Goal: Task Accomplishment & Management: Manage account settings

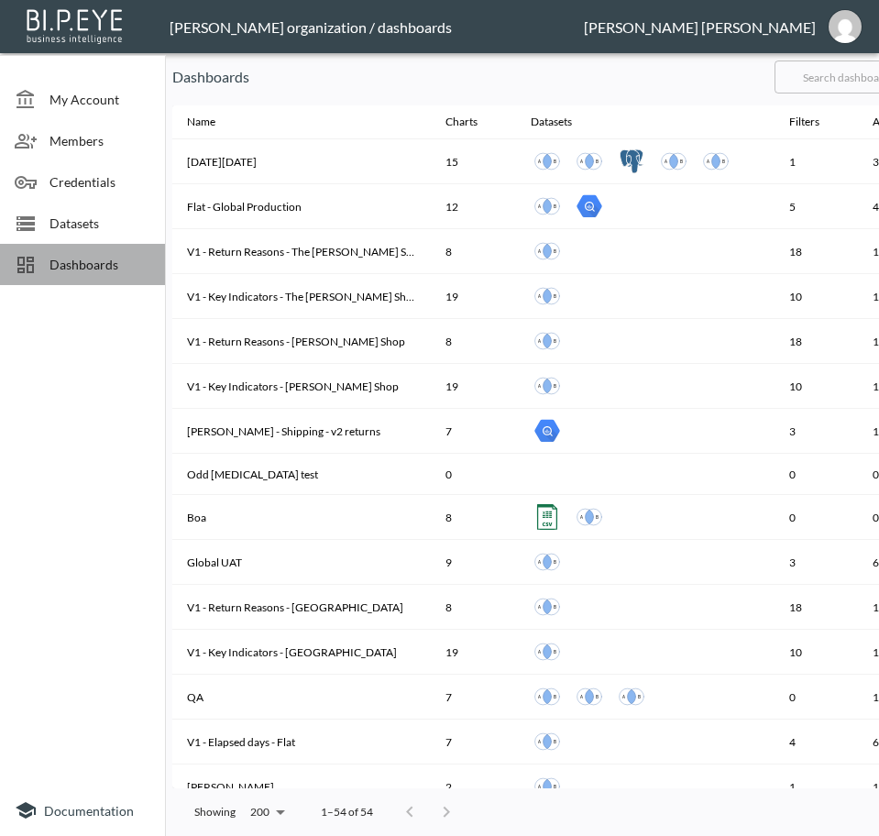
click at [78, 269] on span "Dashboards" at bounding box center [99, 264] width 101 height 19
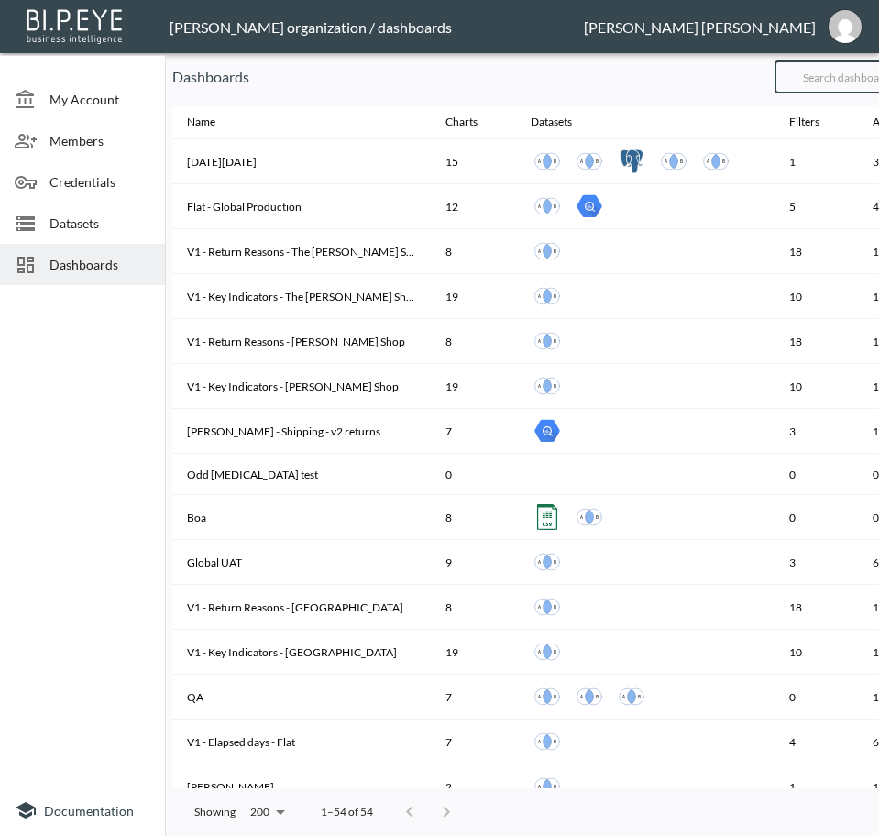
click at [836, 79] on input "text" at bounding box center [848, 77] width 148 height 46
type input "V2"
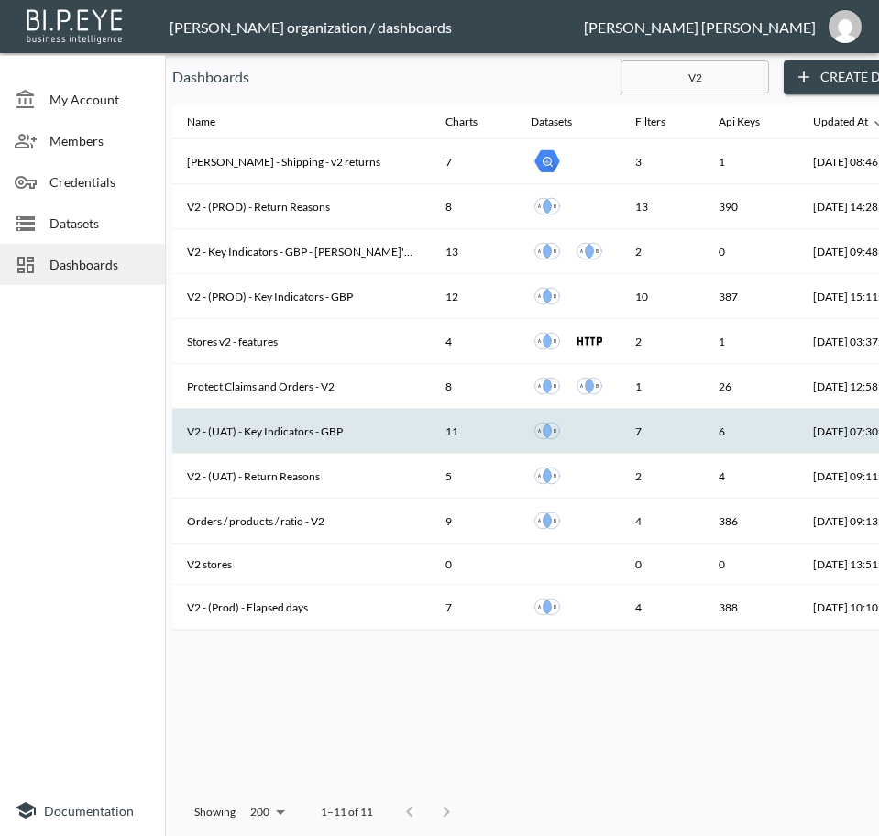
click at [309, 433] on th "V2 - (UAT) - Key Indicators - GBP" at bounding box center [301, 431] width 258 height 45
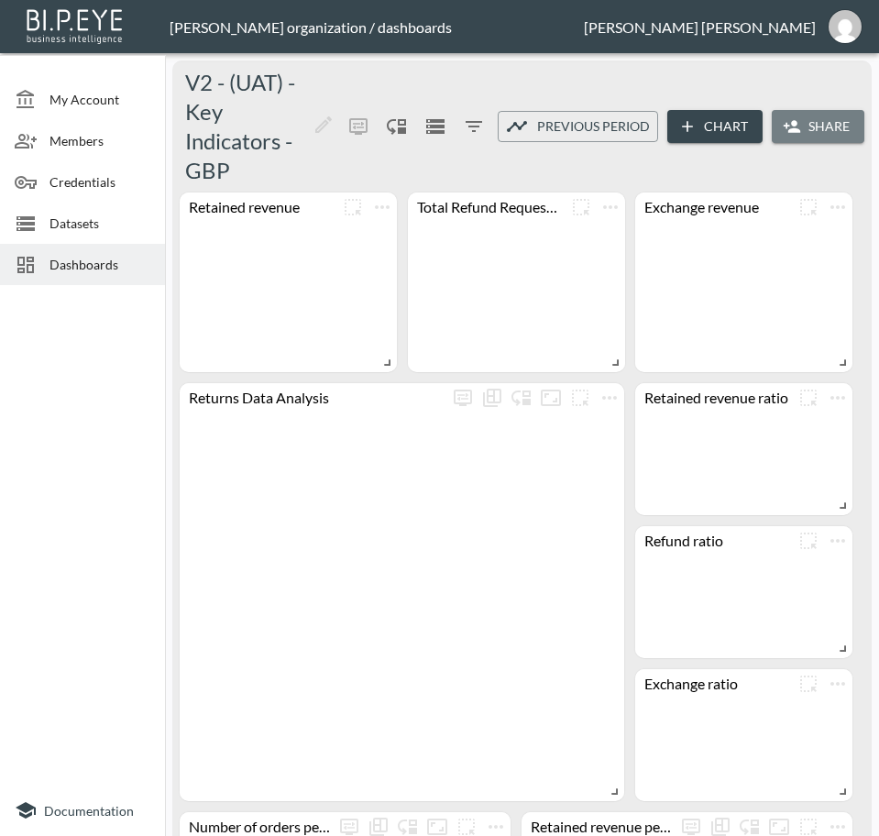
click at [846, 110] on button "Share" at bounding box center [818, 127] width 93 height 34
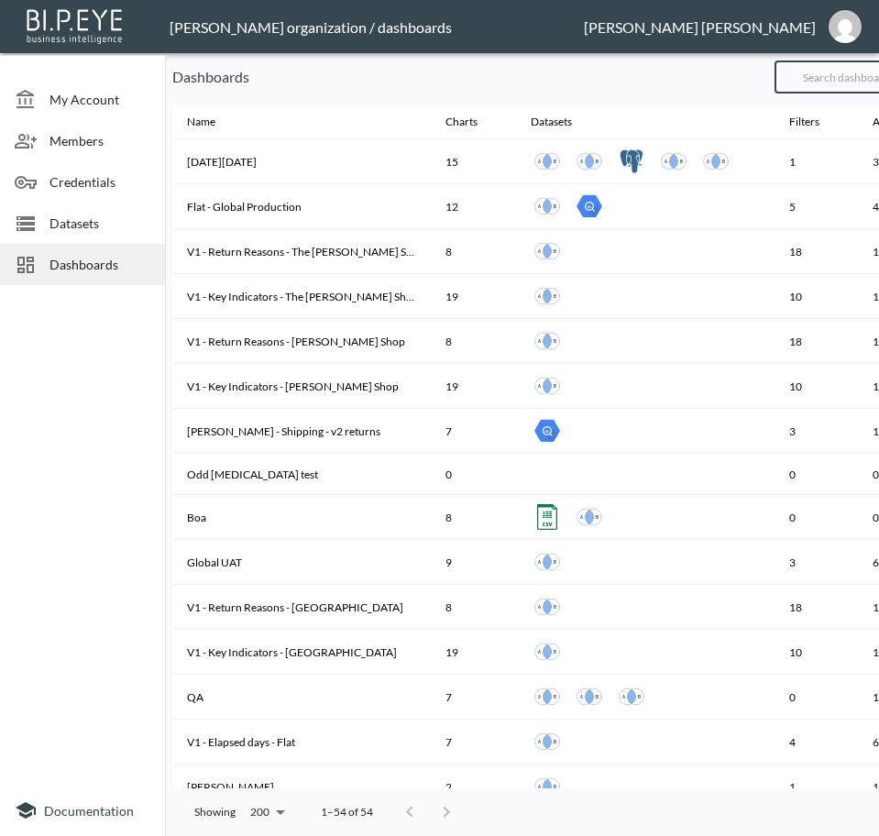
click at [869, 88] on input "text" at bounding box center [848, 77] width 148 height 46
click at [861, 89] on input "text" at bounding box center [848, 77] width 148 height 46
click at [858, 82] on input "text" at bounding box center [848, 77] width 148 height 46
click at [855, 79] on input "text" at bounding box center [848, 77] width 148 height 46
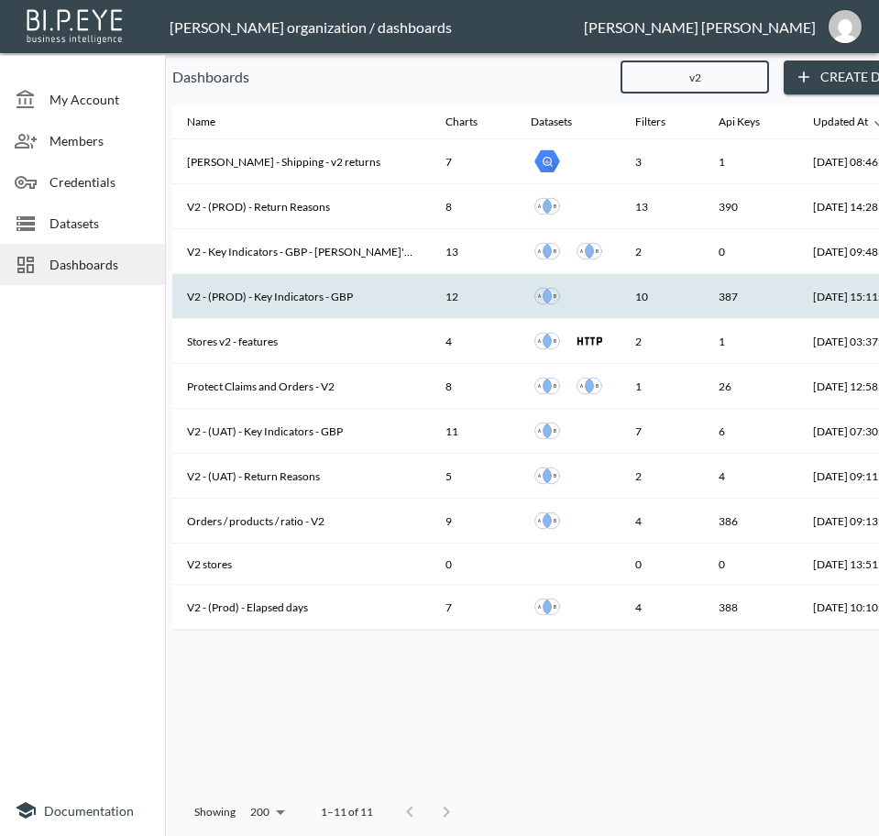
type input "v2"
click at [273, 304] on th "V2 - (PROD) - Key Indicators - GBP" at bounding box center [301, 296] width 258 height 45
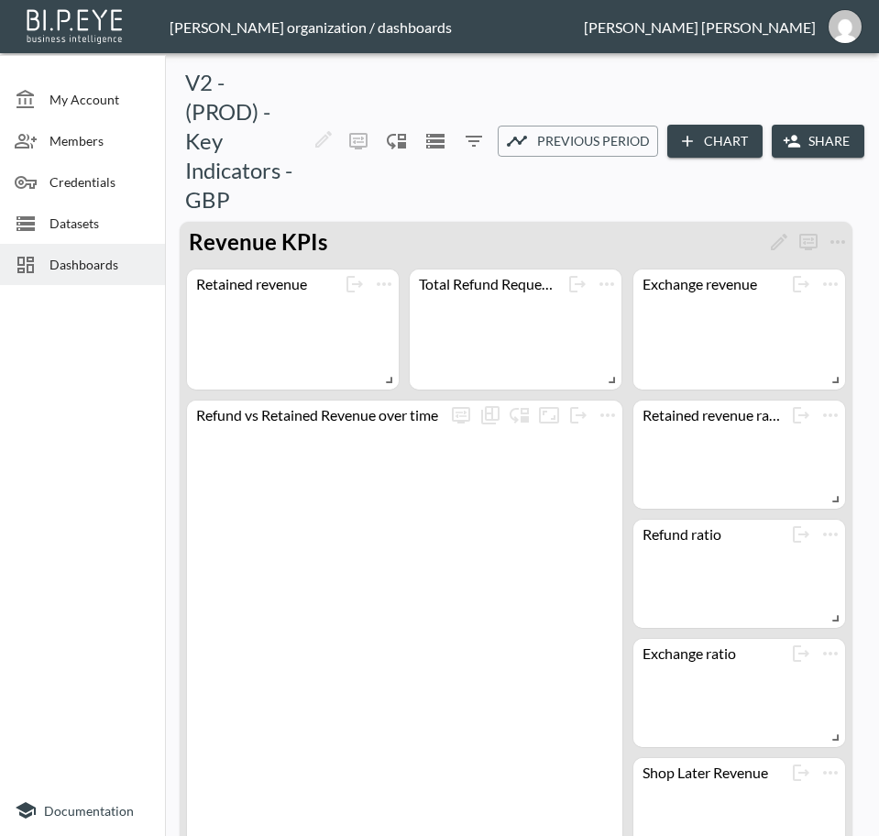
click at [786, 133] on icon "button" at bounding box center [792, 141] width 18 height 18
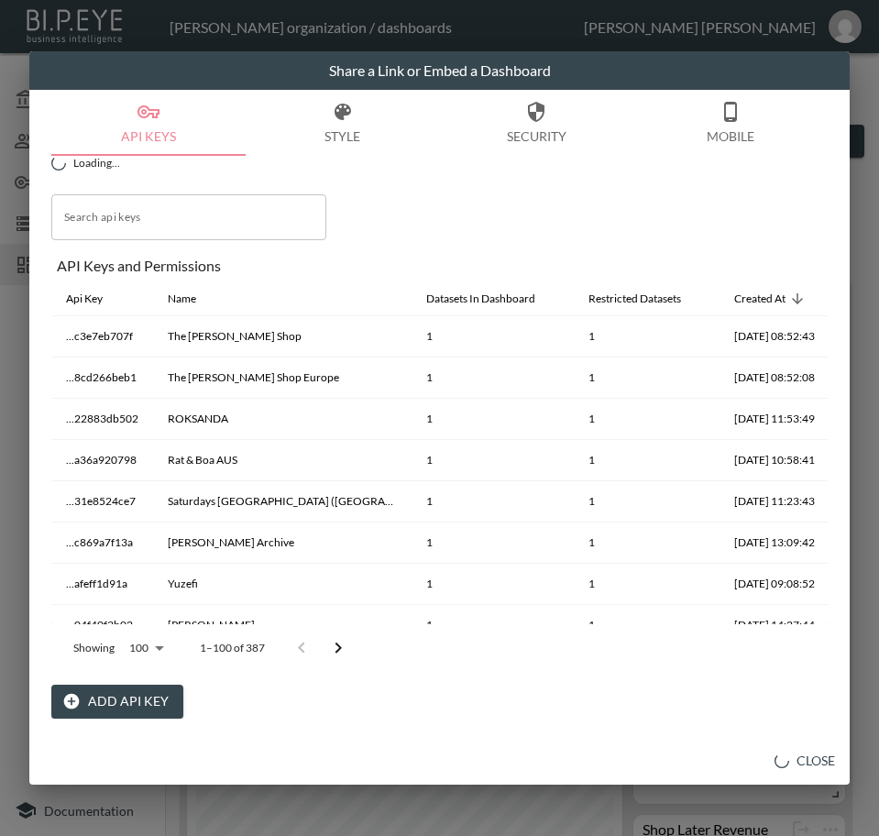
click at [114, 696] on button "Add API Key" at bounding box center [117, 702] width 132 height 34
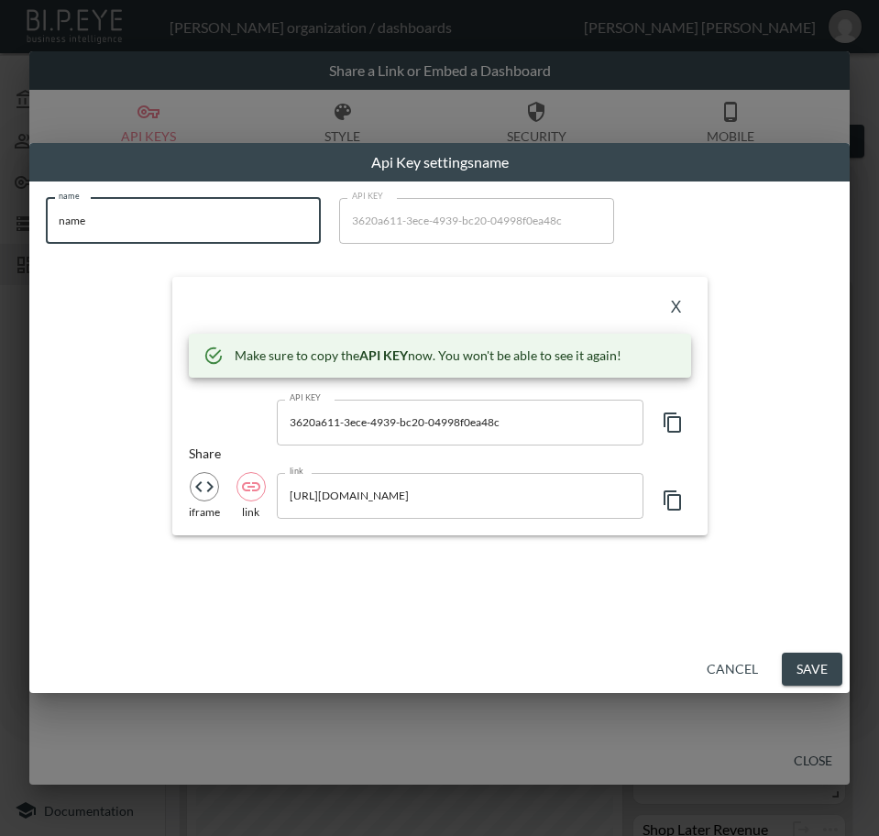
drag, startPoint x: 61, startPoint y: 228, endPoint x: -1, endPoint y: 236, distance: 62.8
click at [0, 236] on html "BI.P.EYE, Interactive Analytics Dashboards - app [PERSON_NAME] organization / d…" at bounding box center [439, 418] width 879 height 836
paste input "[PERSON_NAME]"
type input "[PERSON_NAME]"
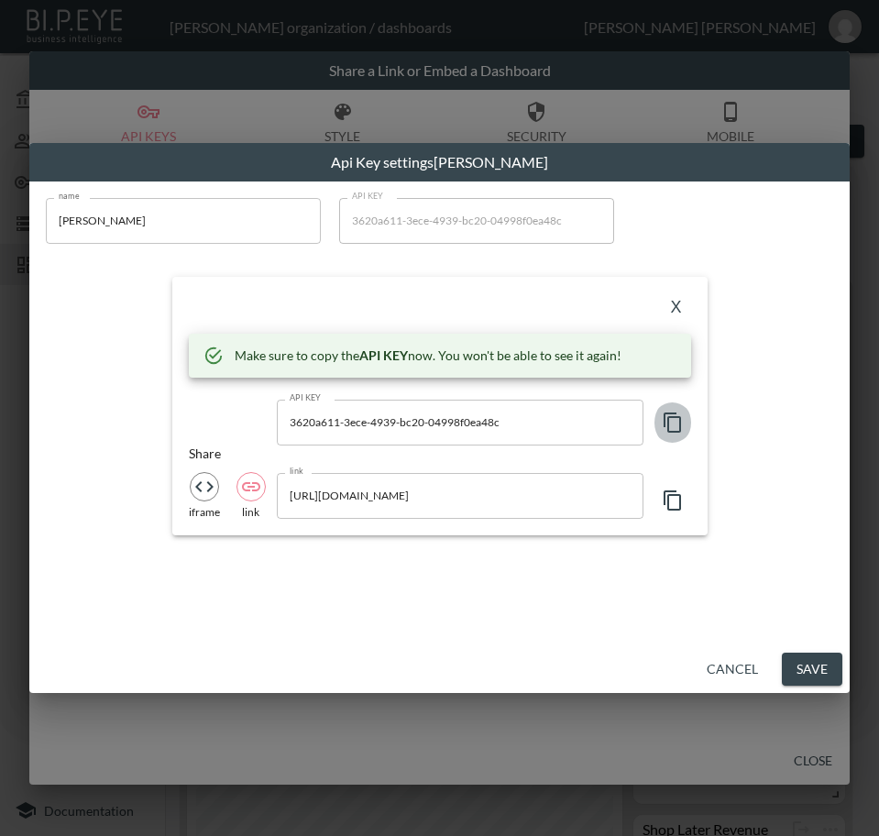
click at [679, 421] on icon "button" at bounding box center [672, 422] width 17 height 20
drag, startPoint x: 402, startPoint y: 307, endPoint x: 510, endPoint y: 310, distance: 108.2
click at [406, 307] on div "X" at bounding box center [440, 307] width 502 height 29
click at [675, 310] on button "X" at bounding box center [676, 307] width 29 height 29
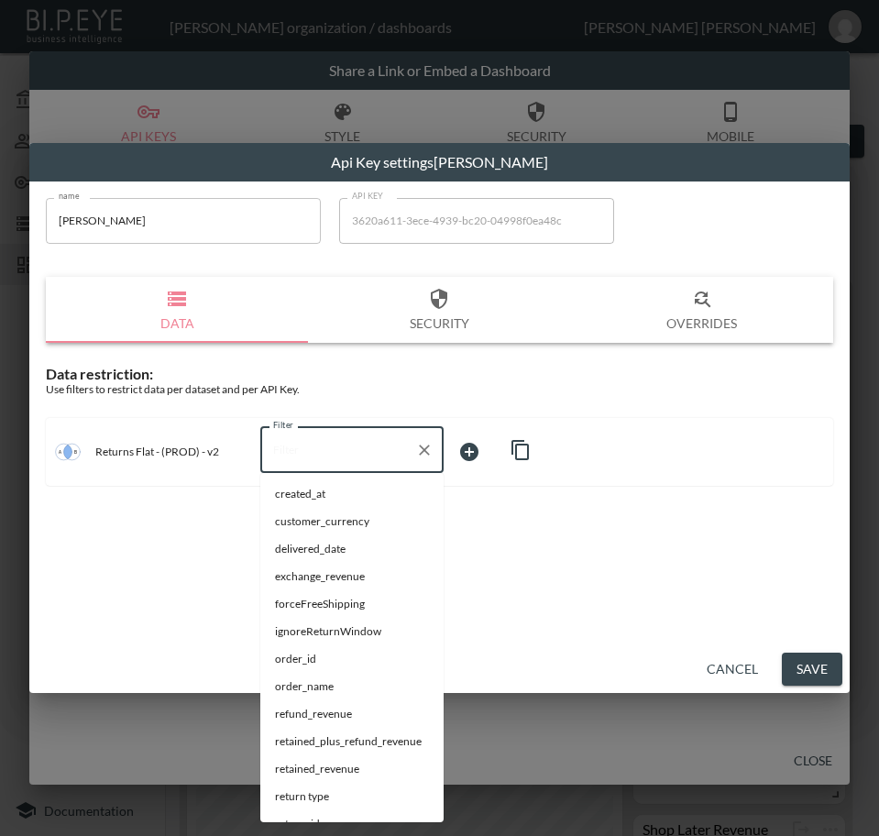
click at [323, 453] on input "Filter" at bounding box center [338, 449] width 139 height 29
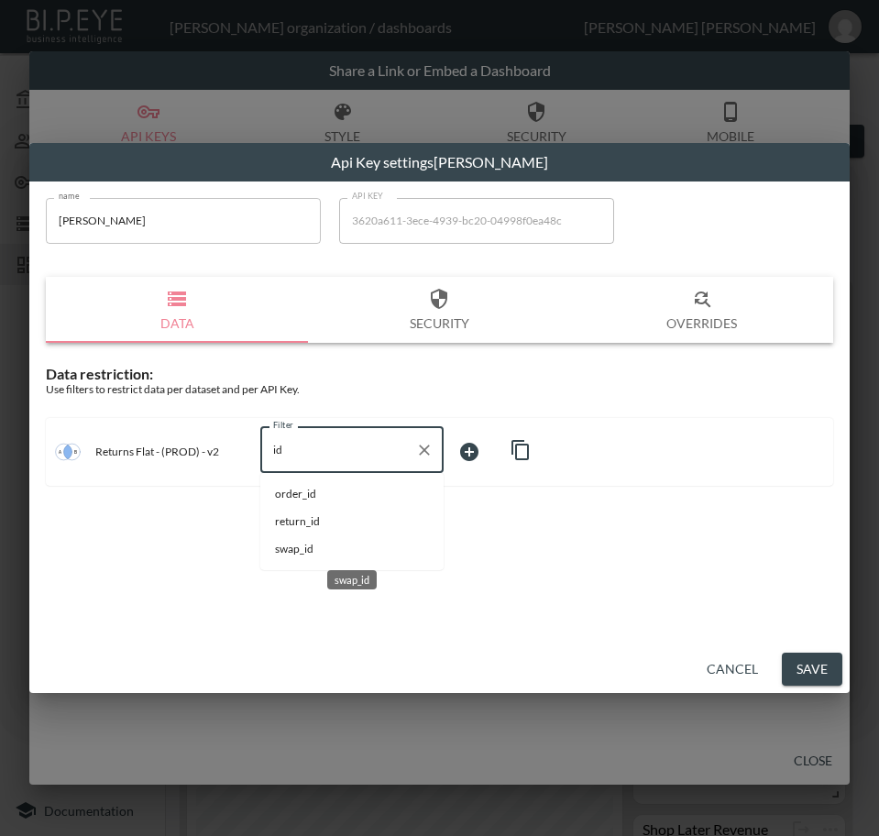
click at [291, 545] on span "swap_id" at bounding box center [352, 549] width 154 height 16
type input "swap_id"
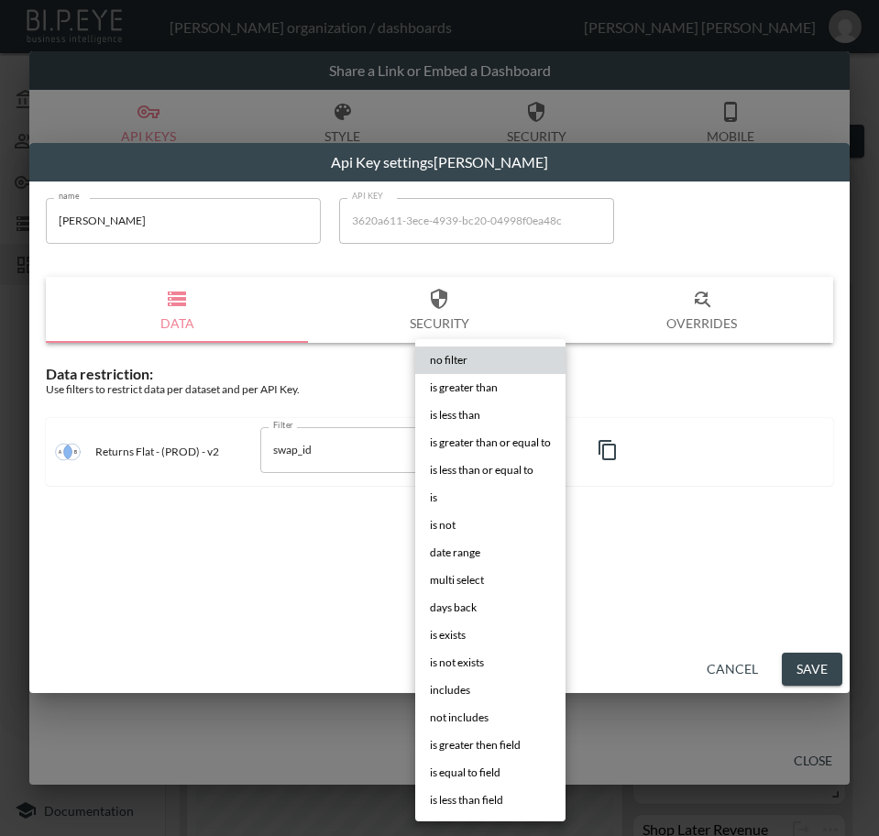
click at [495, 435] on body "BI.P.EYE, Interactive Analytics Dashboards - app [PERSON_NAME] organization / d…" at bounding box center [439, 418] width 879 height 836
click at [476, 494] on li "is" at bounding box center [490, 497] width 150 height 27
type input "is"
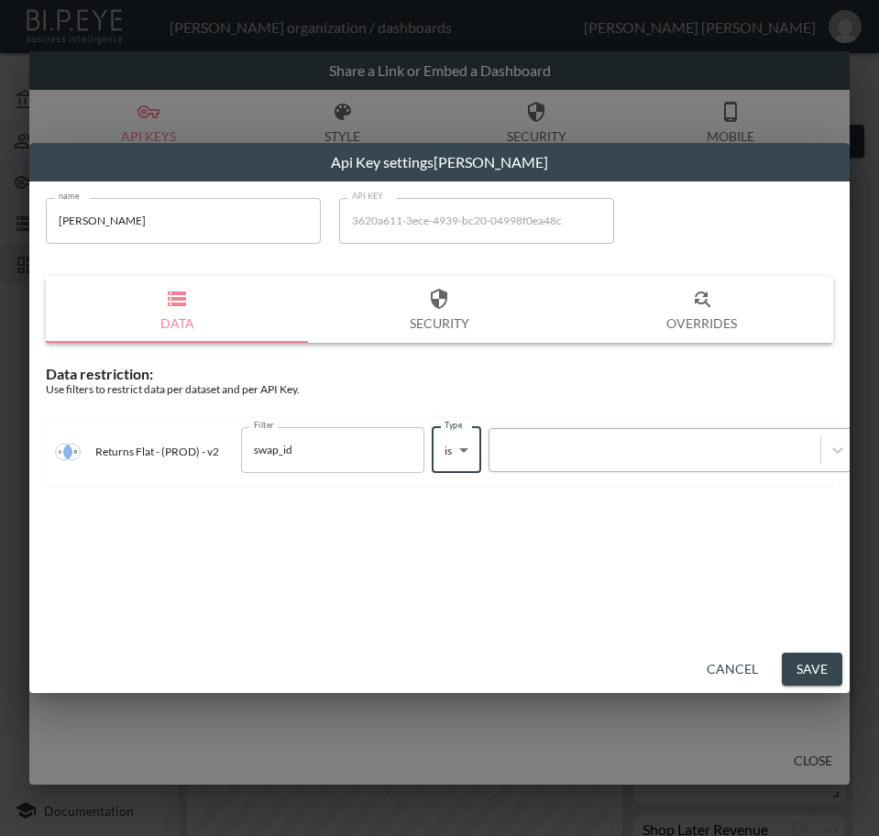
click at [640, 450] on div at bounding box center [655, 449] width 313 height 17
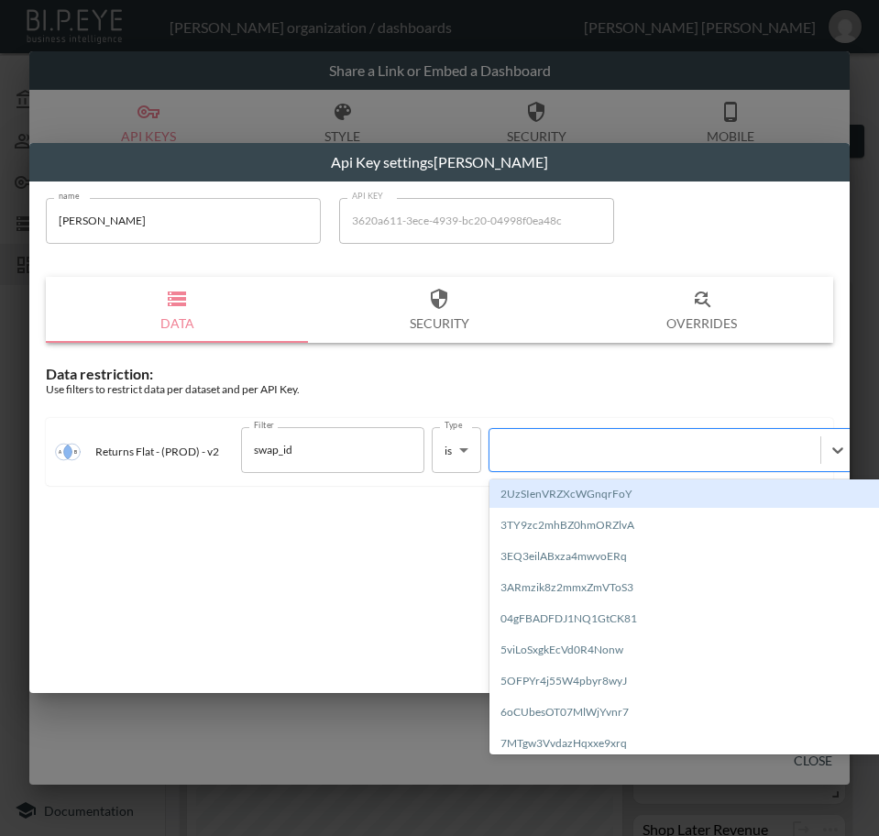
paste input "zEY7clldZiAccmqyI2HN"
type input "zEY7clldZiAccmqyI2HN"
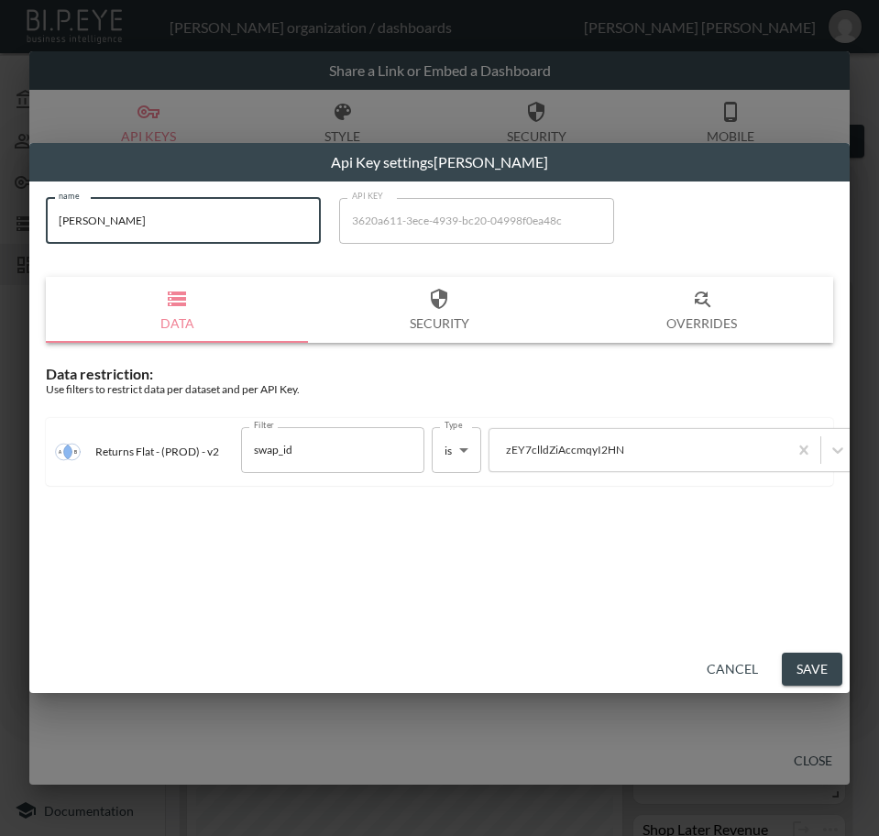
drag, startPoint x: 181, startPoint y: 211, endPoint x: 9, endPoint y: 233, distance: 173.7
click at [9, 233] on div "Api Key settings [PERSON_NAME] name [PERSON_NAME] name API KEY 3620a611-3ece-49…" at bounding box center [439, 418] width 879 height 836
click at [819, 666] on button "Save" at bounding box center [812, 670] width 60 height 34
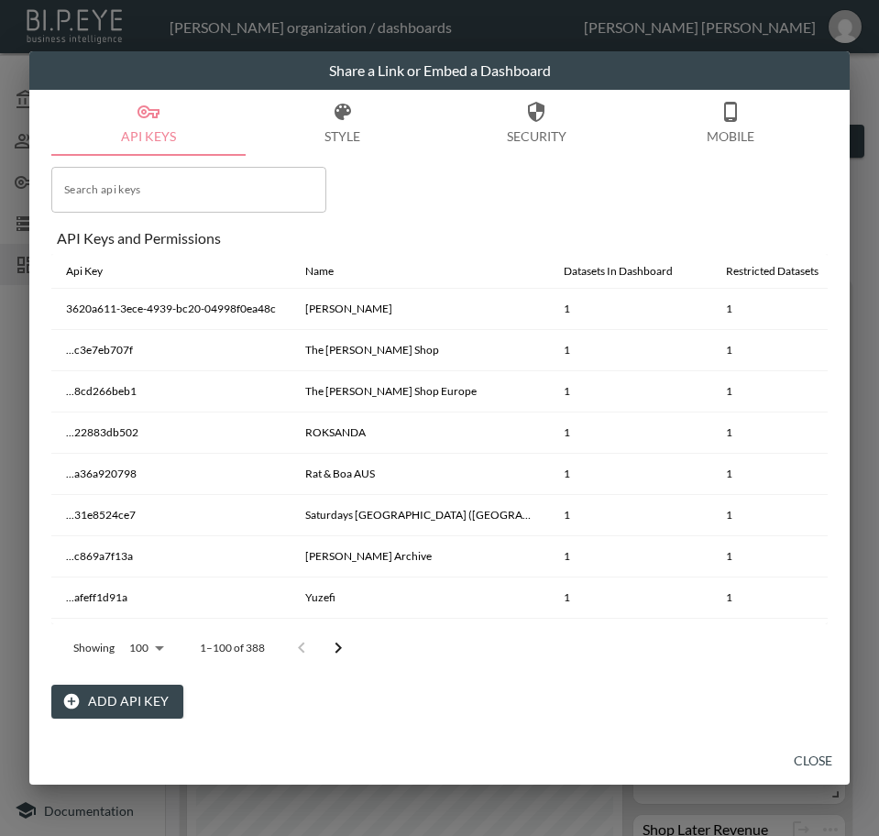
click at [818, 758] on button "Close" at bounding box center [813, 761] width 59 height 34
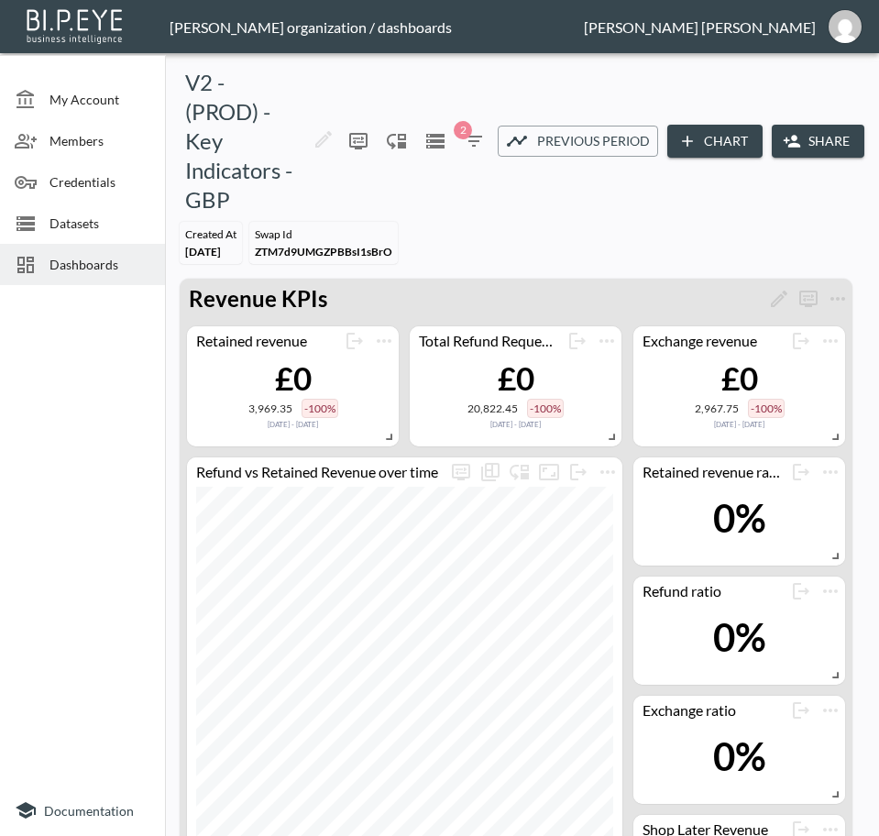
click at [88, 276] on div "Dashboards" at bounding box center [82, 264] width 165 height 41
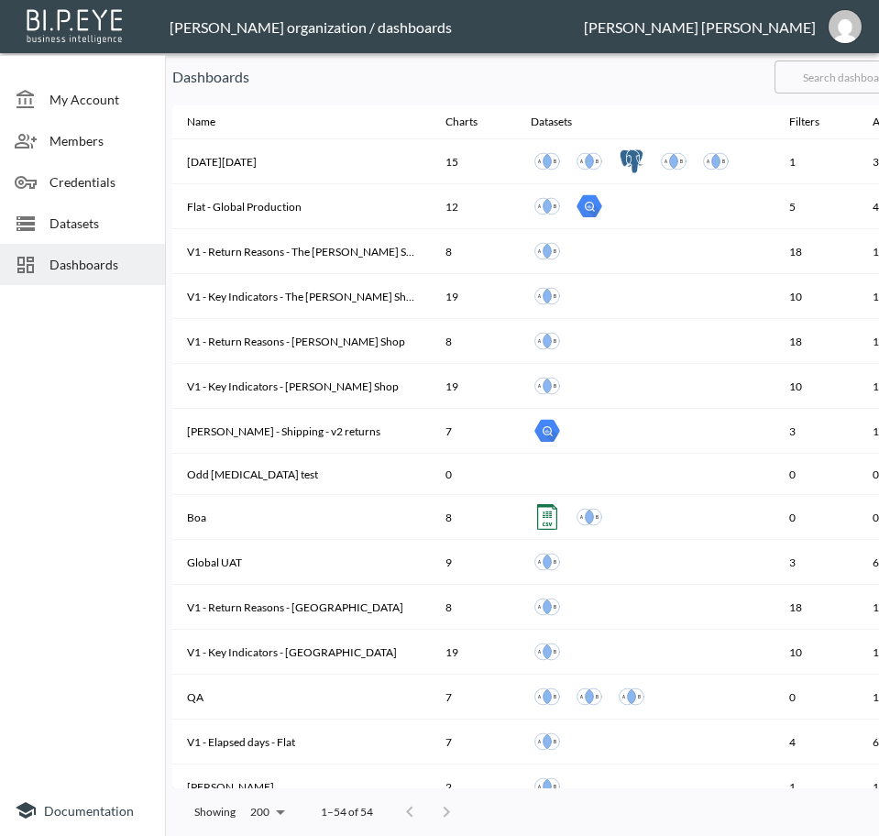
click at [830, 74] on input "text" at bounding box center [848, 77] width 148 height 46
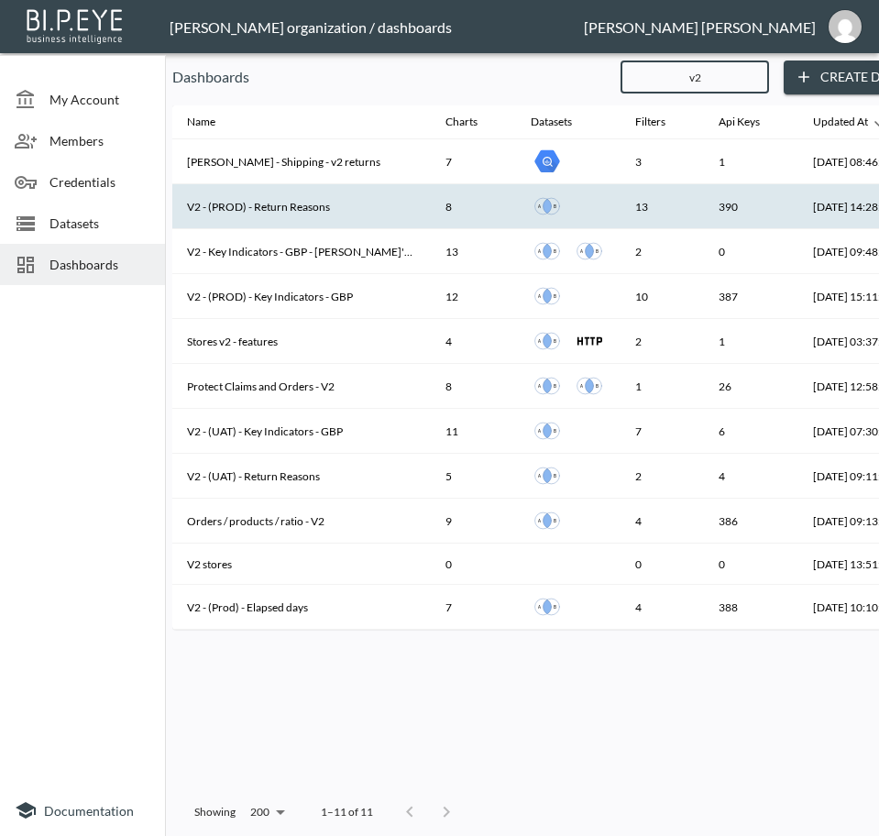
type input "v2"
click at [265, 197] on th "V2 - (PROD) - Return Reasons" at bounding box center [301, 206] width 258 height 45
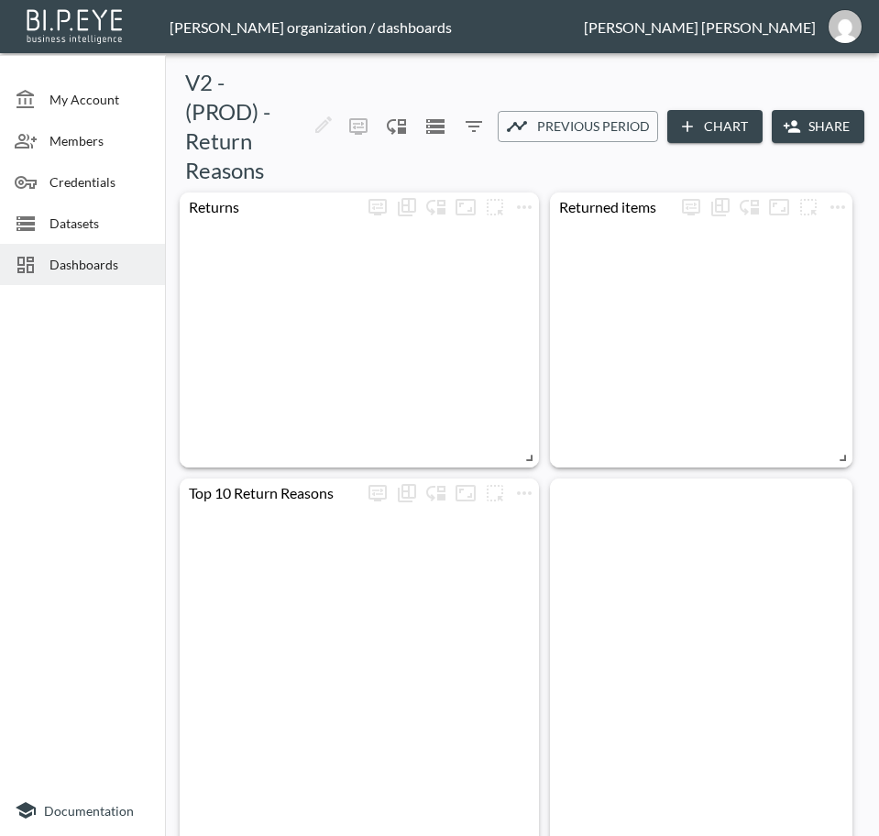
click at [821, 125] on button "Share" at bounding box center [818, 127] width 93 height 34
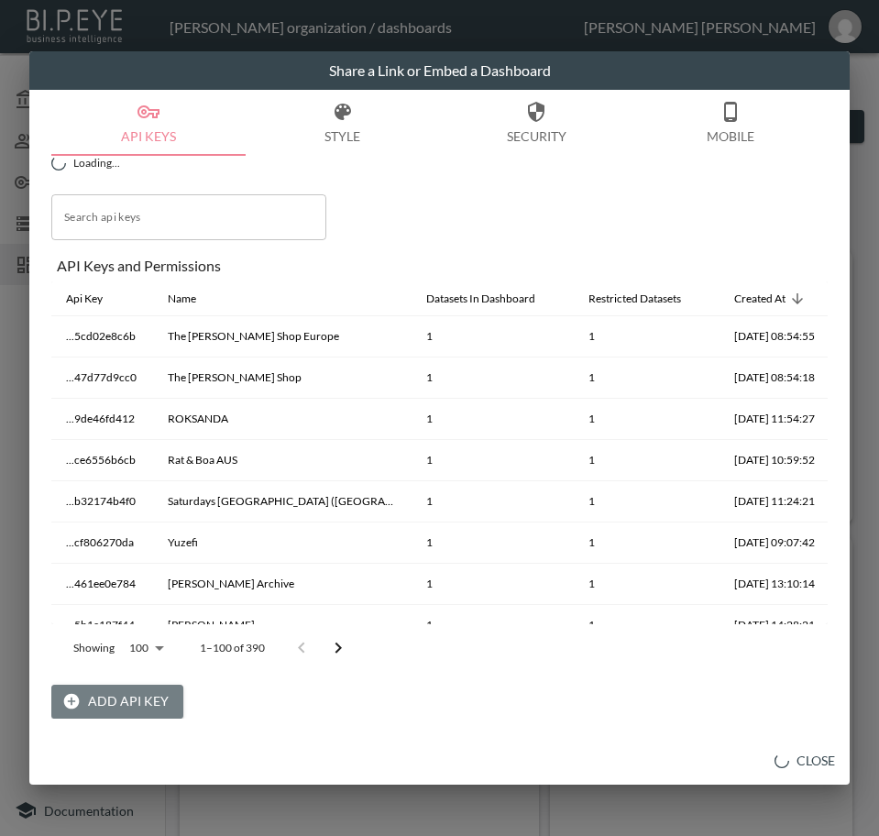
click at [135, 700] on button "Add API Key" at bounding box center [117, 702] width 132 height 34
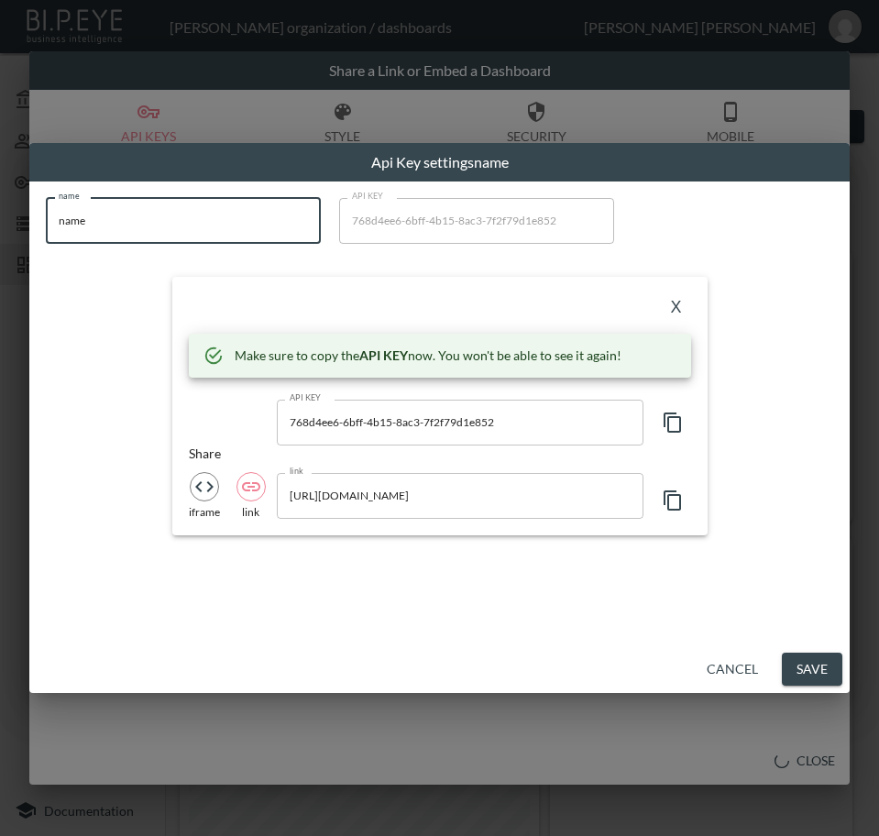
drag, startPoint x: 225, startPoint y: 218, endPoint x: 26, endPoint y: 225, distance: 199.0
click at [27, 223] on div "Api Key settings name name name name API KEY 768d4ee6-6bff-4b15-8ac3-7f2f79d1e8…" at bounding box center [439, 418] width 879 height 836
paste input "[PERSON_NAME]"
type input "[PERSON_NAME]"
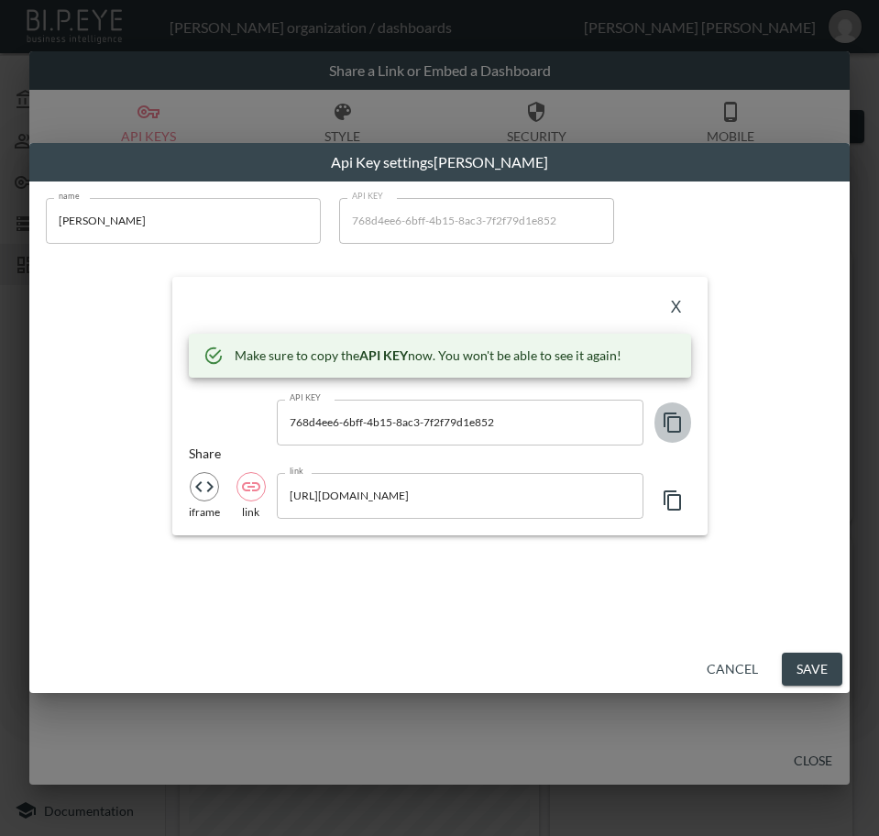
click at [673, 428] on icon "button" at bounding box center [673, 423] width 22 height 22
click at [499, 314] on div "X" at bounding box center [440, 307] width 502 height 29
click at [673, 301] on button "X" at bounding box center [676, 307] width 29 height 29
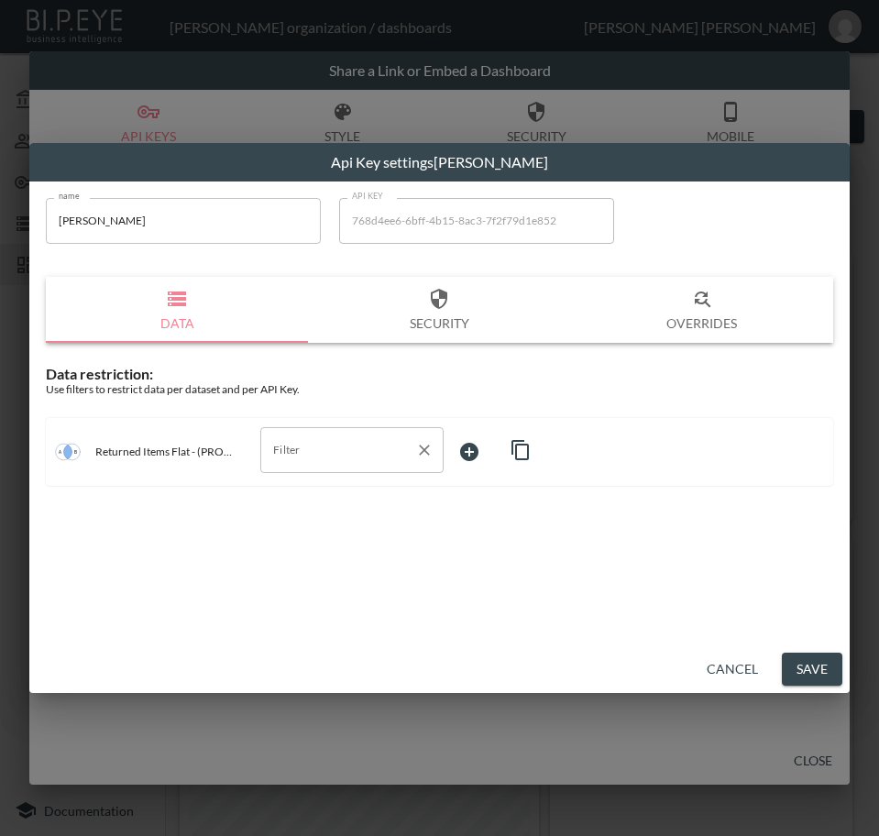
click at [341, 463] on input "Filter" at bounding box center [338, 449] width 139 height 29
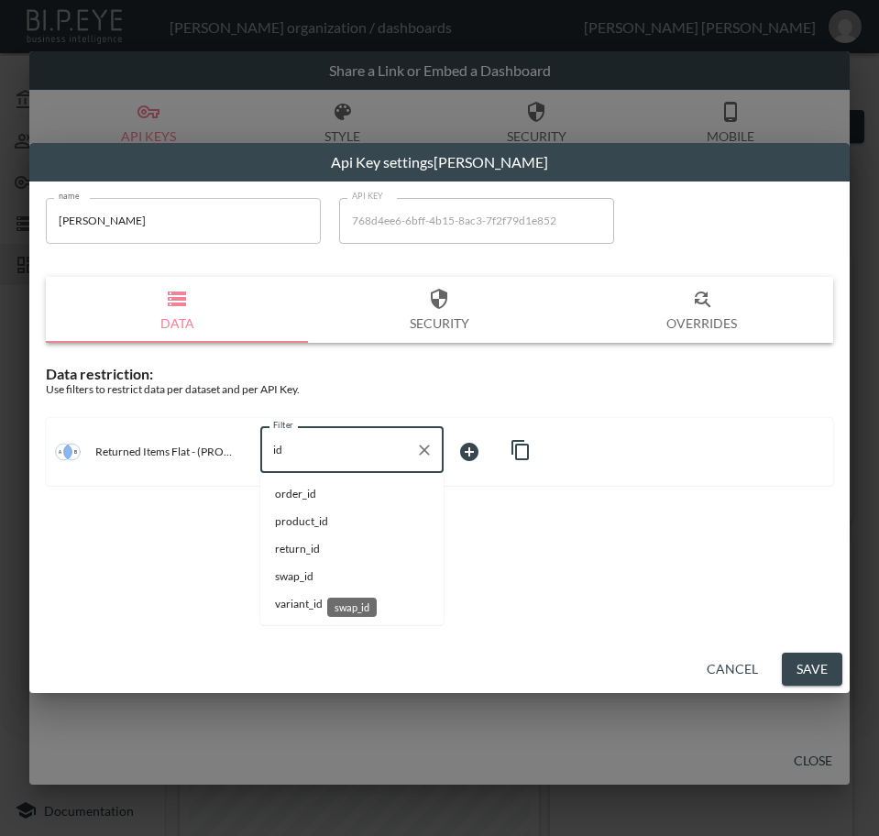
click at [332, 578] on span "swap_id" at bounding box center [352, 576] width 154 height 16
type input "swap_id"
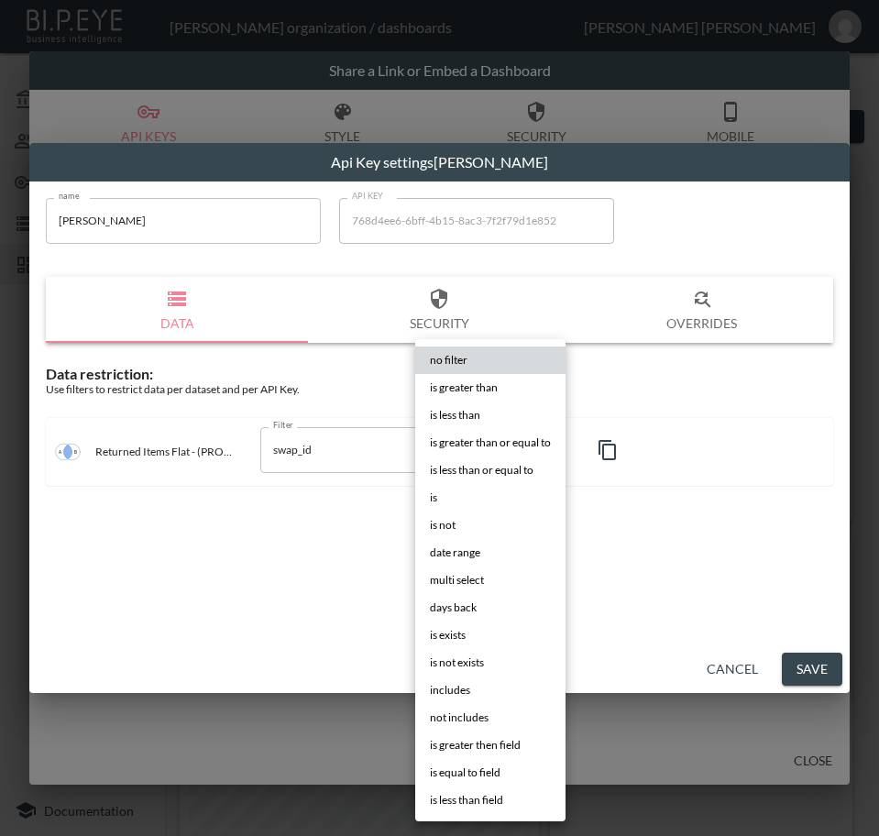
click at [510, 441] on body "BI.P.EYE, Interactive Analytics Dashboards - app [PERSON_NAME] organization / d…" at bounding box center [439, 418] width 879 height 836
click at [482, 499] on li "is" at bounding box center [490, 497] width 150 height 27
type input "is"
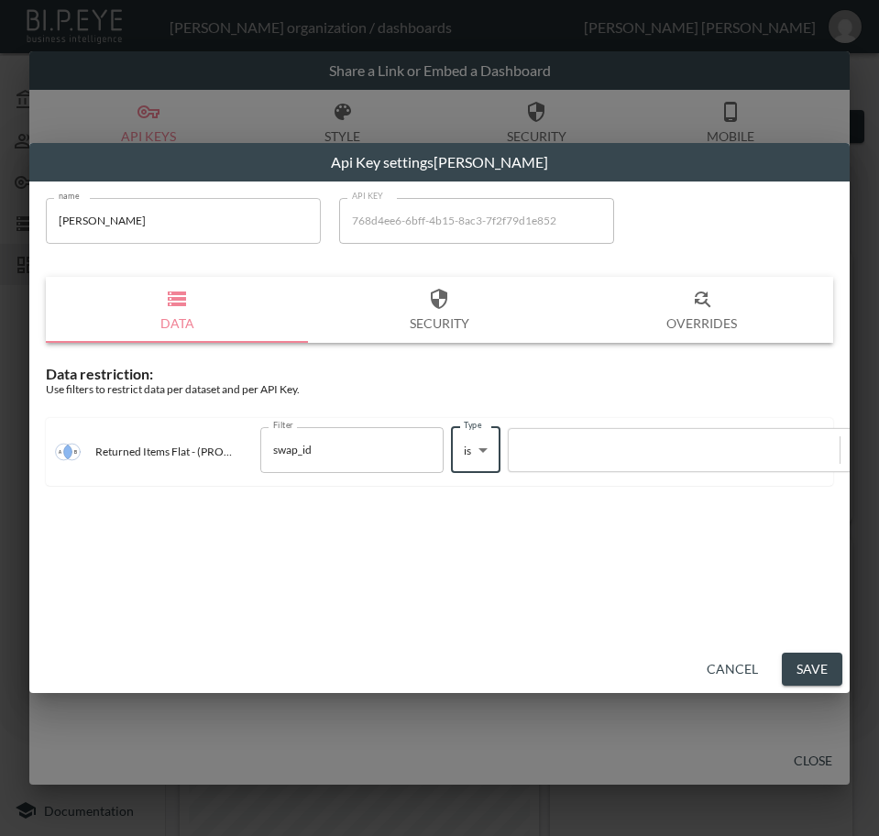
click at [634, 454] on div at bounding box center [674, 449] width 313 height 17
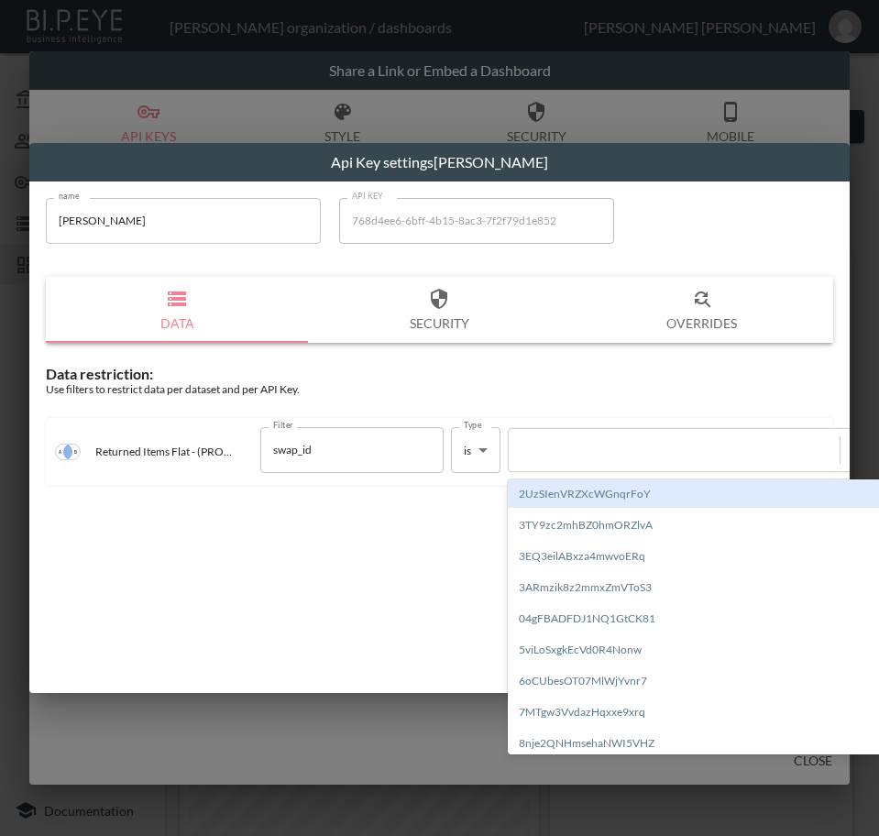
paste input "zEY7clldZiAccmqyI2HN"
type input "zEY7clldZiAccmqyI2HN"
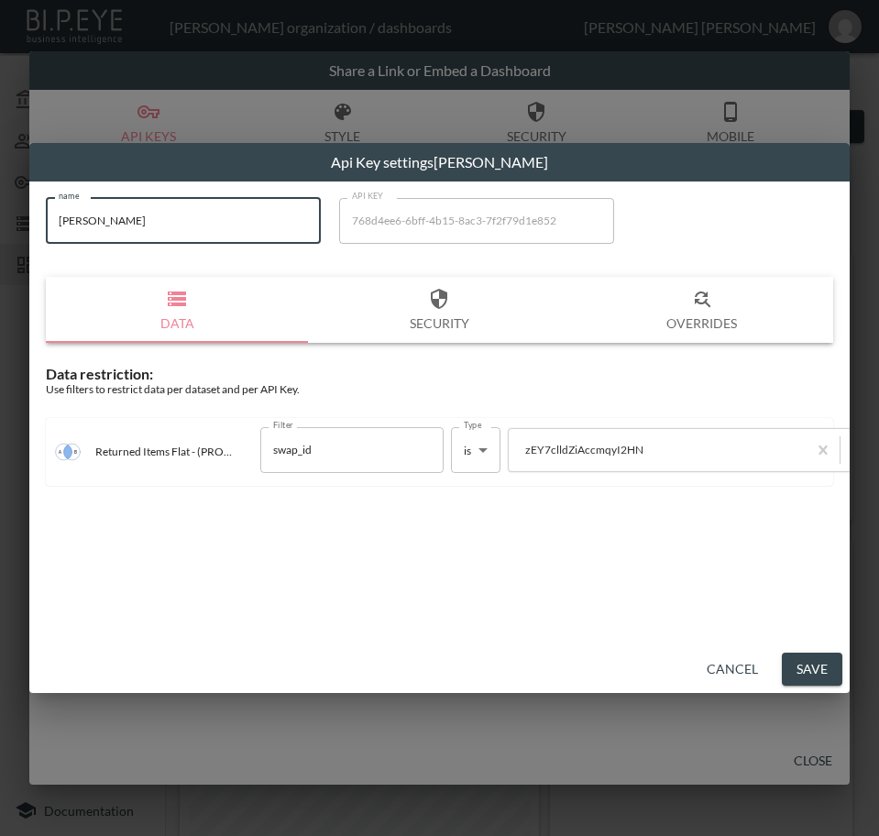
click at [0, 231] on html "BI.P.EYE, Interactive Analytics Dashboards - app [PERSON_NAME] organization / d…" at bounding box center [439, 418] width 879 height 836
click at [819, 667] on button "Save" at bounding box center [812, 670] width 60 height 34
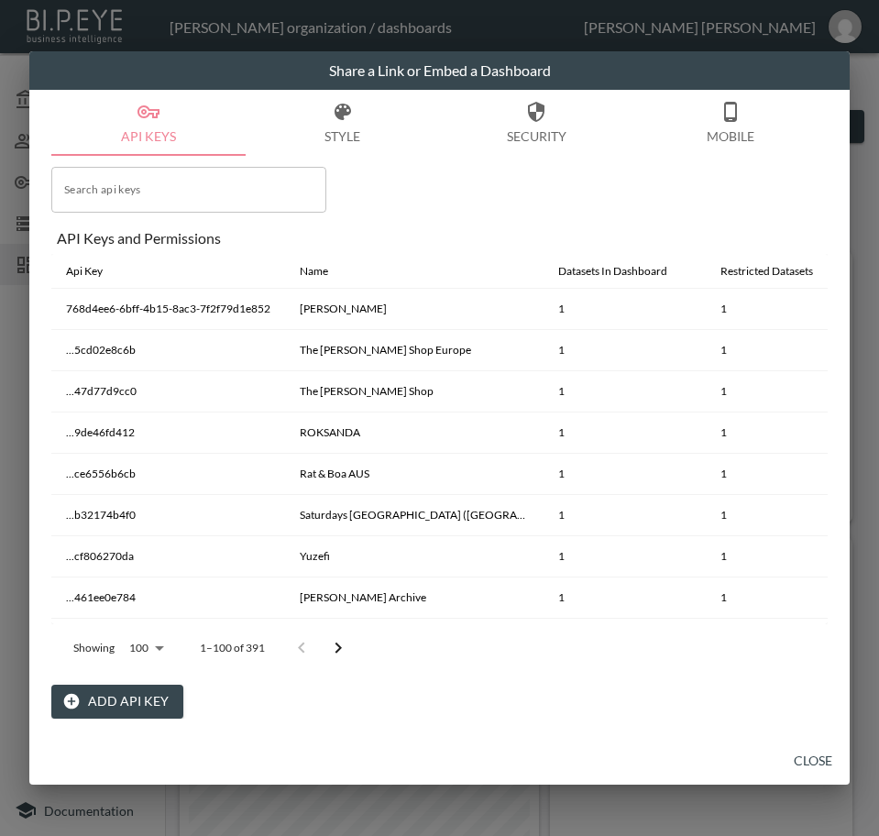
click at [817, 761] on button "Close" at bounding box center [813, 761] width 59 height 34
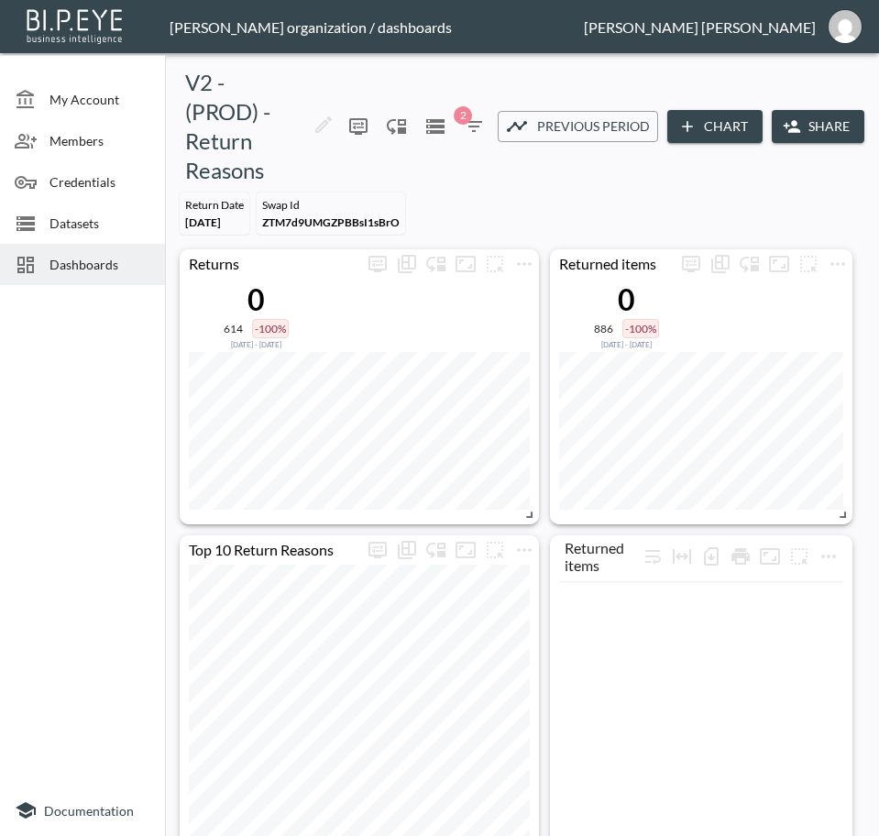
click at [73, 272] on span "Dashboards" at bounding box center [99, 264] width 101 height 19
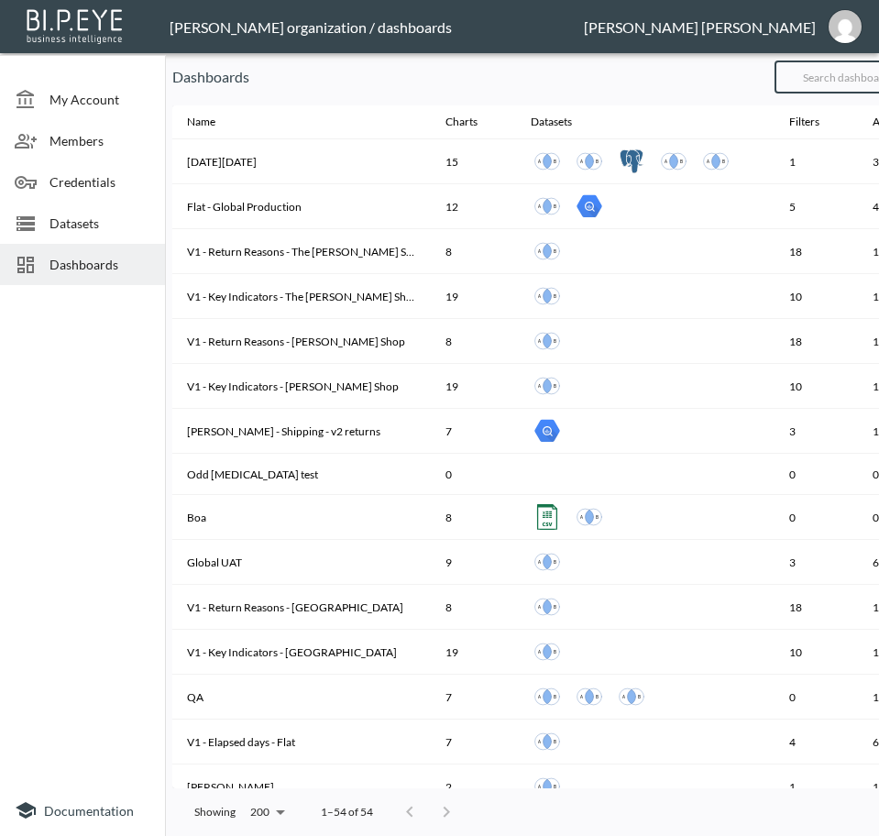
click at [870, 80] on input "text" at bounding box center [848, 77] width 148 height 46
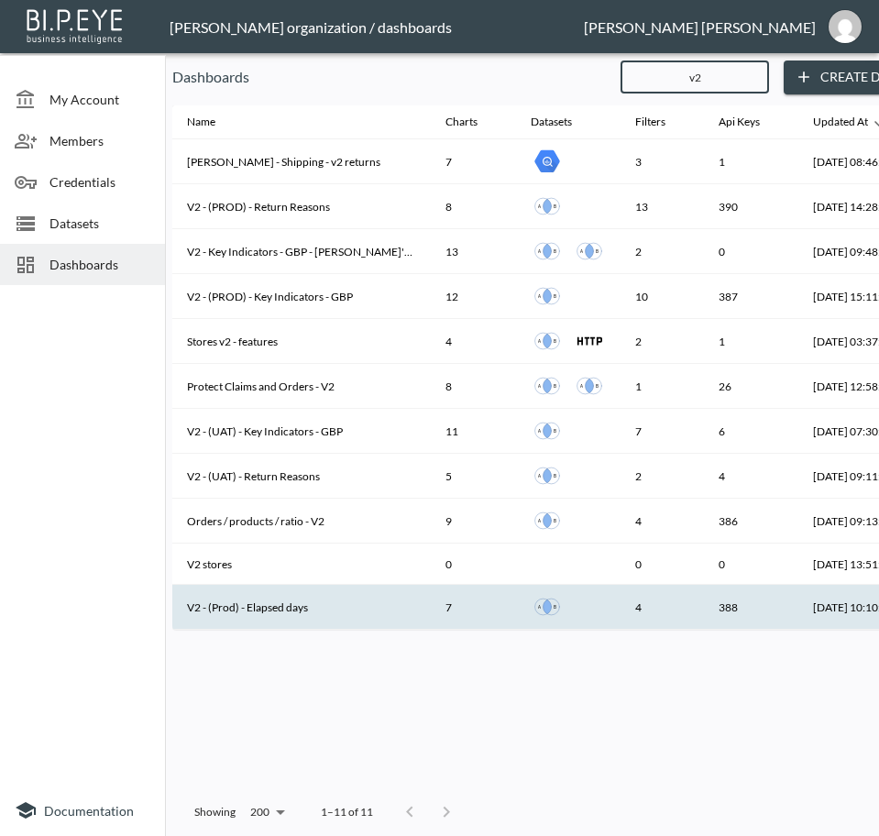
type input "v2"
click at [307, 607] on th "V2 - (Prod) - Elapsed days" at bounding box center [301, 607] width 258 height 45
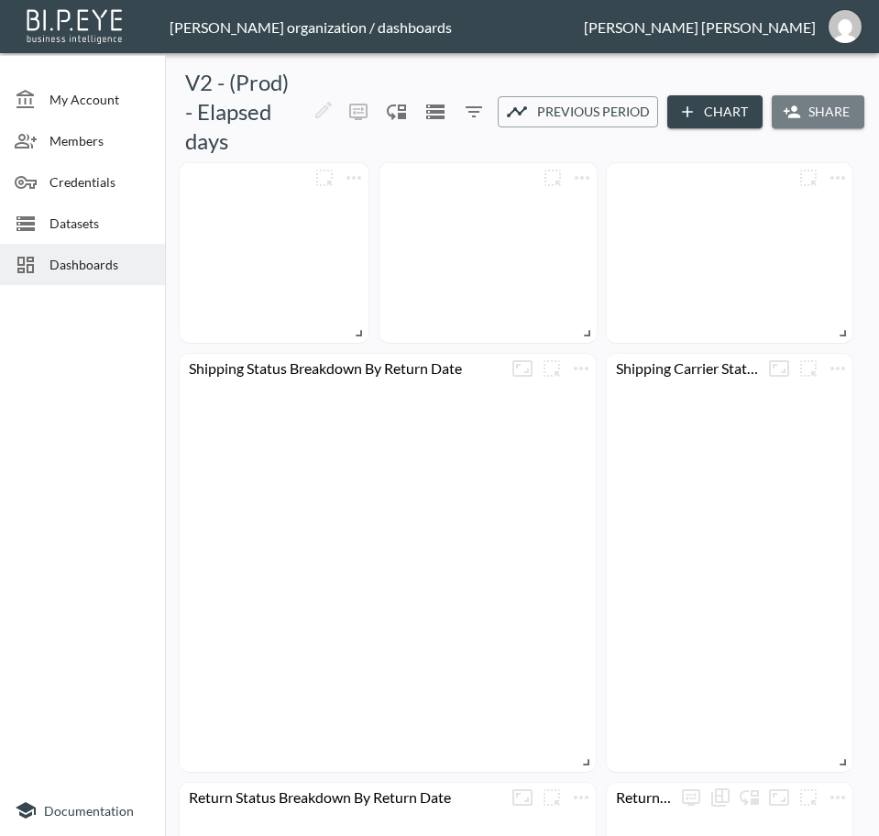
click at [807, 102] on button "Share" at bounding box center [818, 112] width 93 height 34
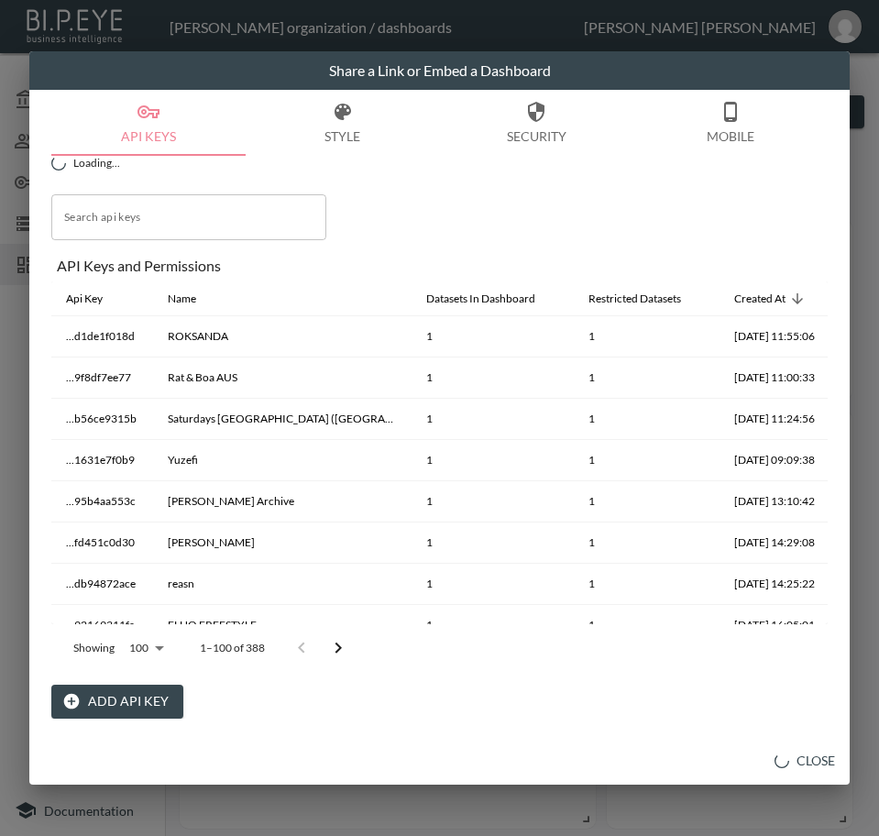
click at [79, 701] on icon "button" at bounding box center [72, 702] width 16 height 16
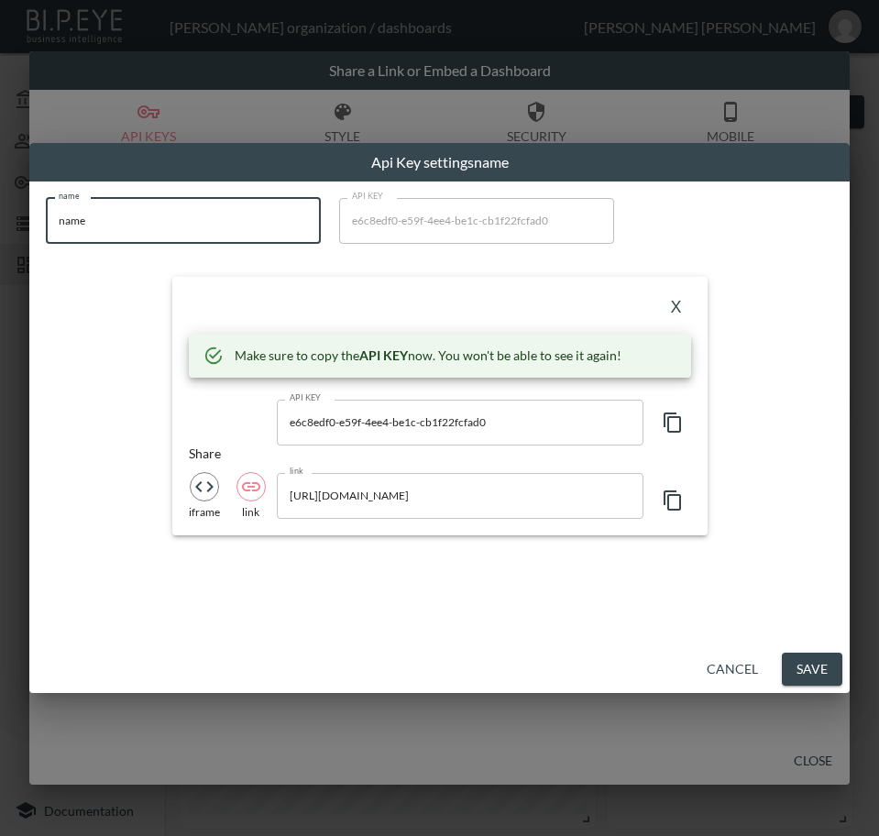
drag, startPoint x: 213, startPoint y: 236, endPoint x: -1, endPoint y: 256, distance: 214.5
click at [0, 256] on html "BI.P.EYE, Interactive Analytics Dashboards - app [PERSON_NAME] organization / d…" at bounding box center [439, 418] width 879 height 836
paste input "[PERSON_NAME]"
type input "[PERSON_NAME]"
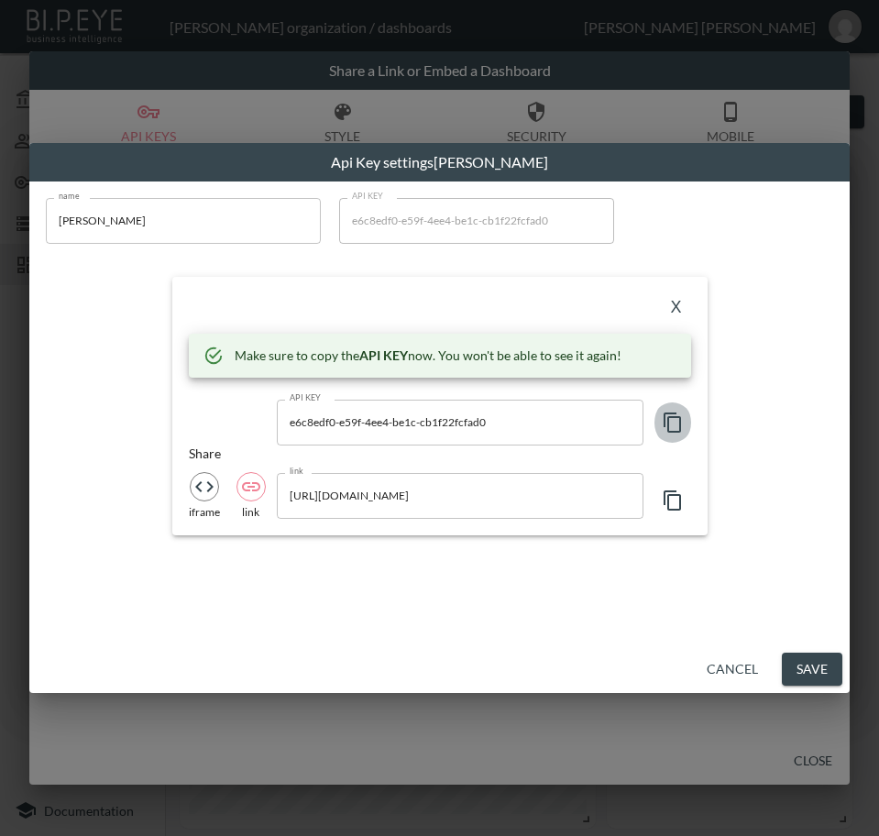
click at [672, 416] on icon "button" at bounding box center [672, 422] width 17 height 20
drag, startPoint x: 437, startPoint y: 302, endPoint x: 541, endPoint y: 304, distance: 103.6
click at [437, 302] on div "X" at bounding box center [440, 307] width 502 height 29
click at [675, 309] on button "X" at bounding box center [676, 307] width 29 height 29
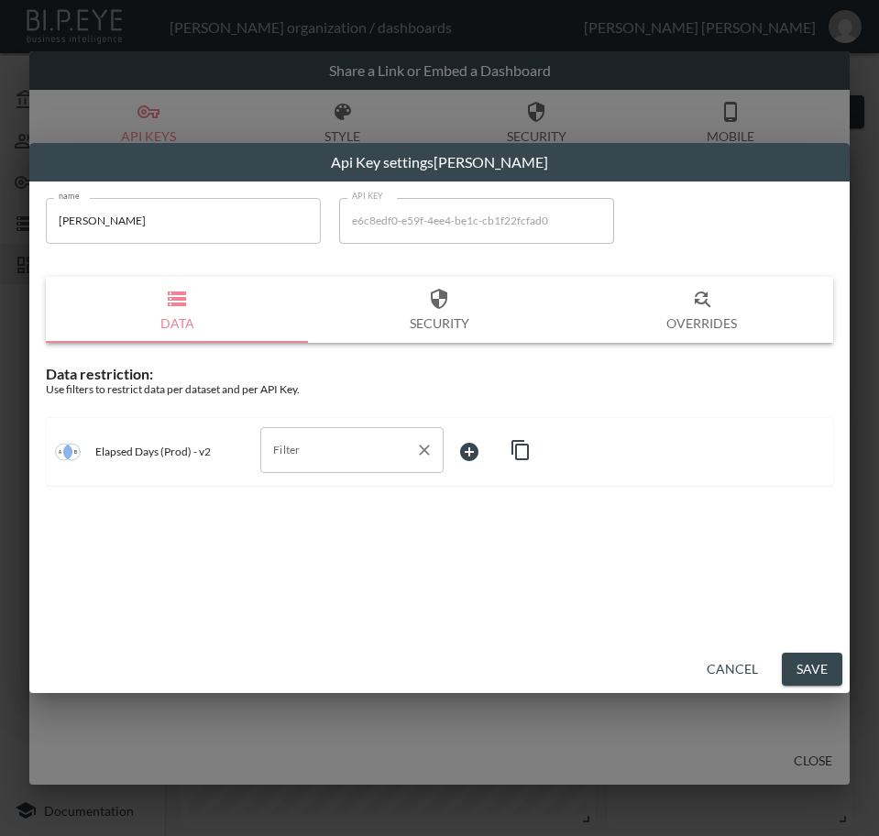
click at [386, 465] on div "Filter" at bounding box center [351, 450] width 183 height 46
click at [320, 526] on span "swap_id" at bounding box center [352, 521] width 154 height 16
type input "swap_id"
click at [471, 446] on body "BI.P.EYE, Interactive Analytics Dashboards - app [PERSON_NAME] organization / d…" at bounding box center [439, 418] width 879 height 836
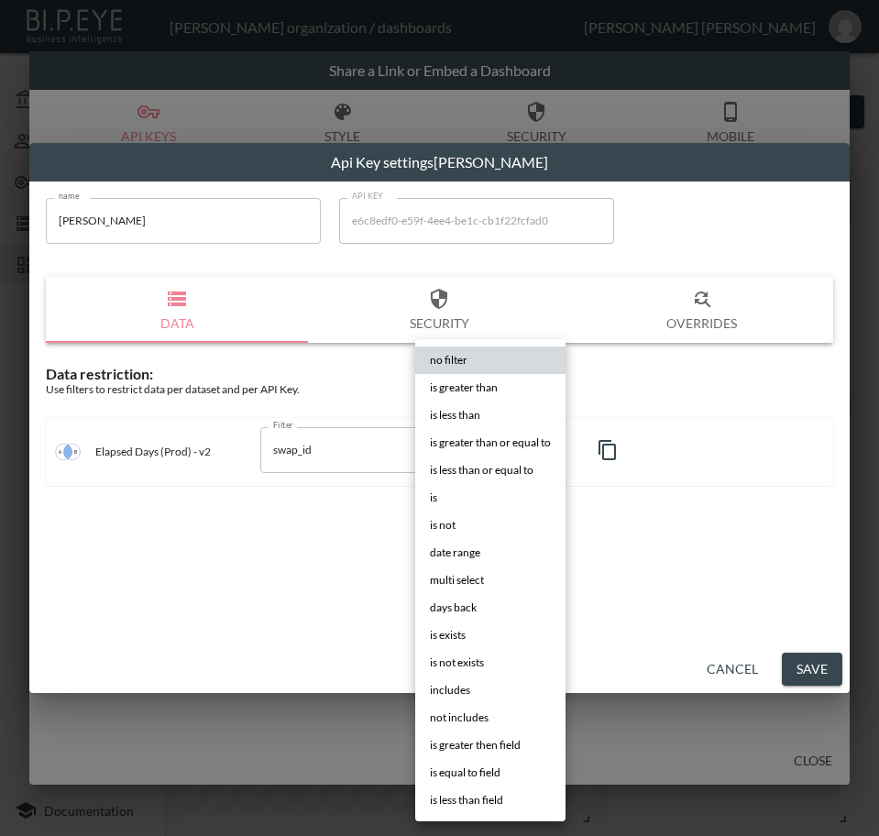
click at [456, 490] on li "is" at bounding box center [490, 497] width 150 height 27
type input "is"
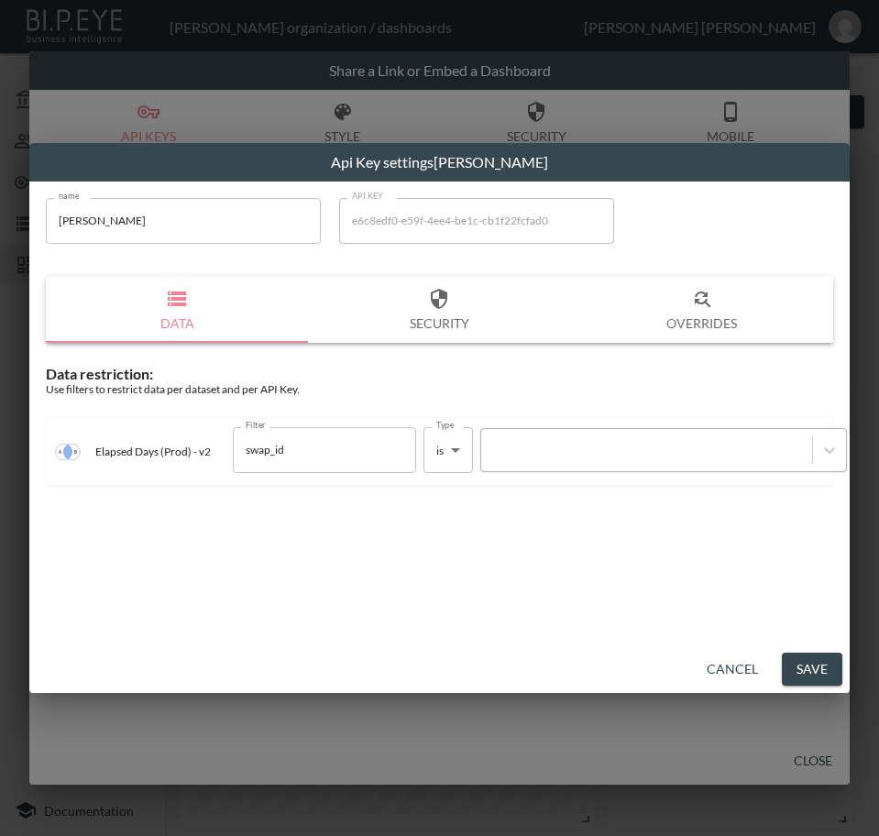
click at [637, 449] on div at bounding box center [646, 449] width 313 height 17
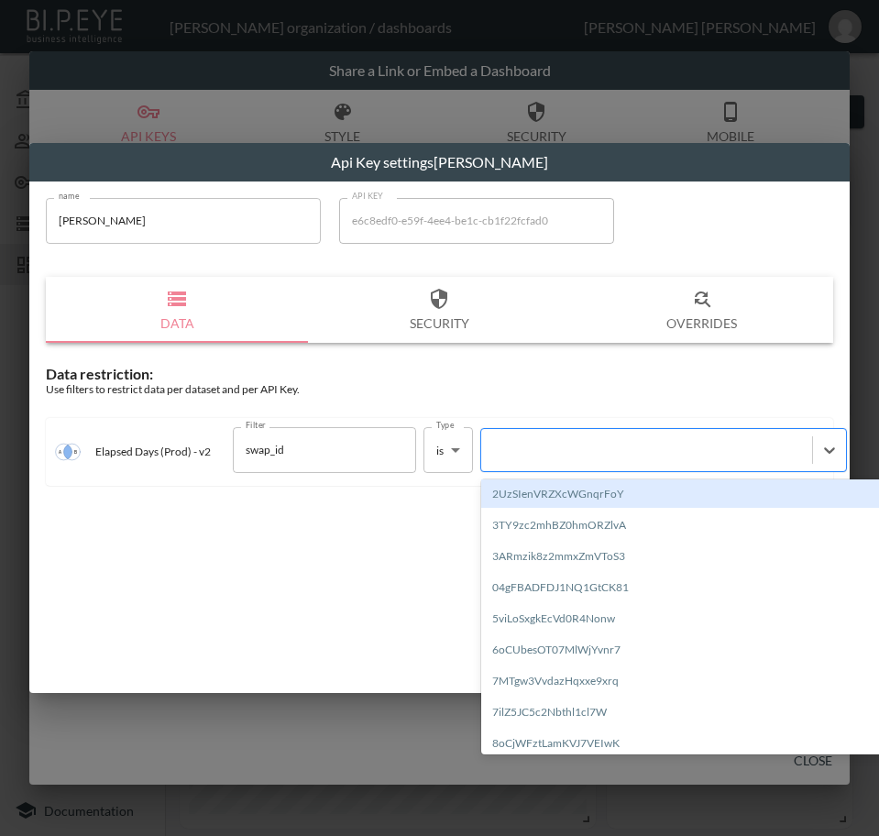
paste input "zEY7clldZiAccmqyI2HN"
type input "zEY7clldZiAccmqyI2HN"
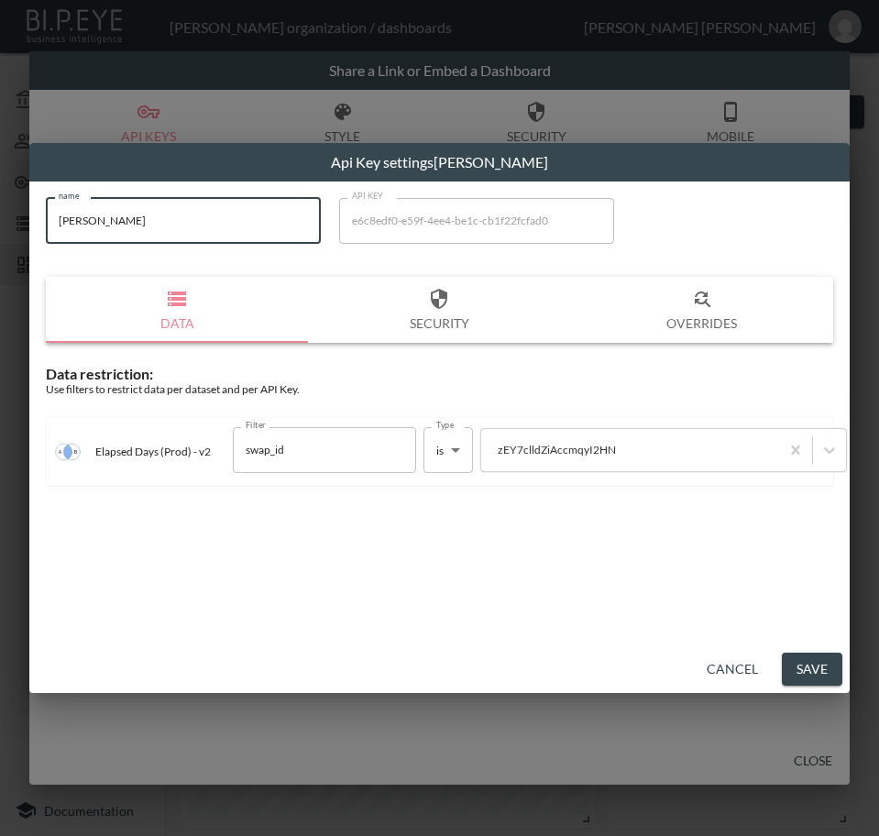
drag, startPoint x: 164, startPoint y: 231, endPoint x: 7, endPoint y: 260, distance: 159.4
click at [7, 260] on div "Api Key settings [PERSON_NAME] name [PERSON_NAME] name API KEY e6c8edf0-e59f-4e…" at bounding box center [439, 418] width 879 height 836
click at [807, 664] on button "Save" at bounding box center [812, 670] width 60 height 34
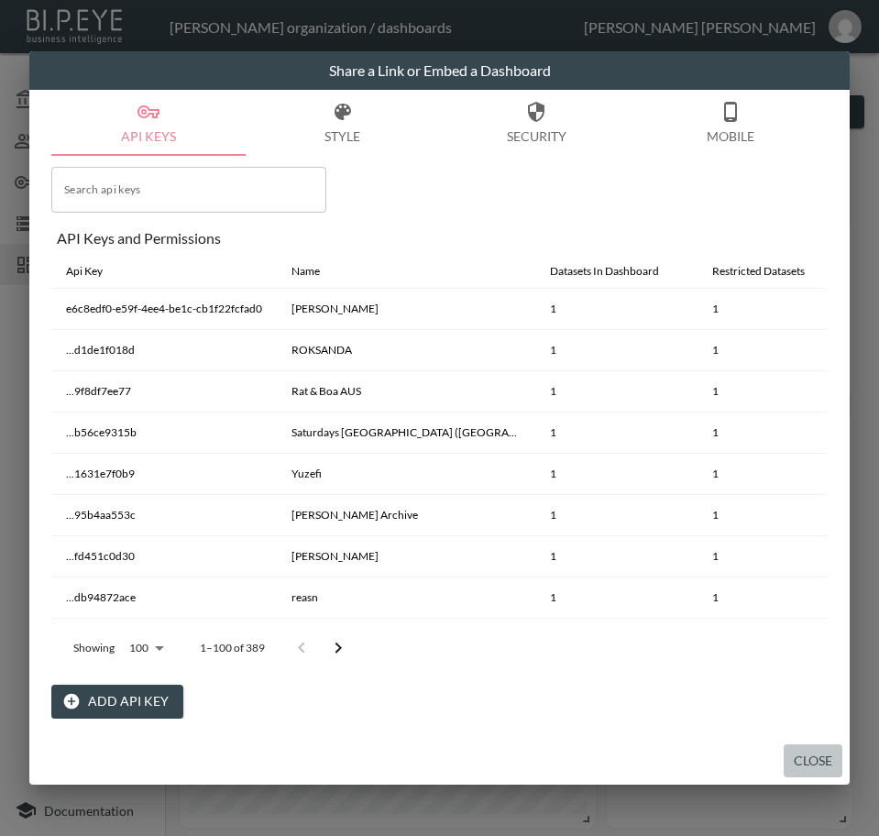
click at [815, 761] on button "Close" at bounding box center [813, 761] width 59 height 34
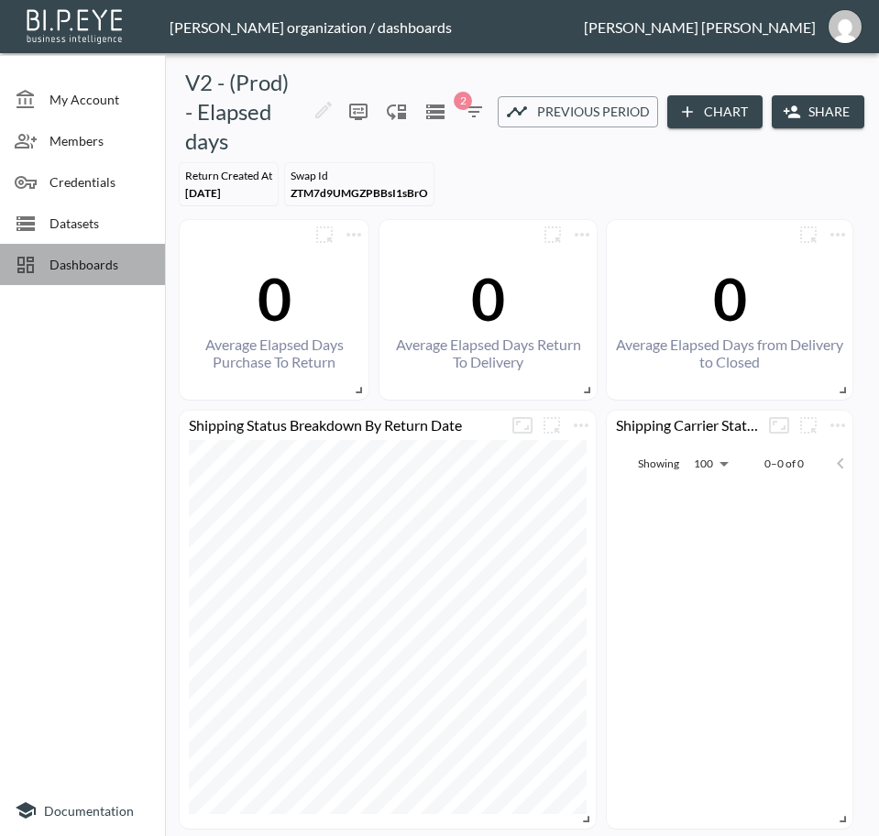
click at [94, 273] on span "Dashboards" at bounding box center [99, 264] width 101 height 19
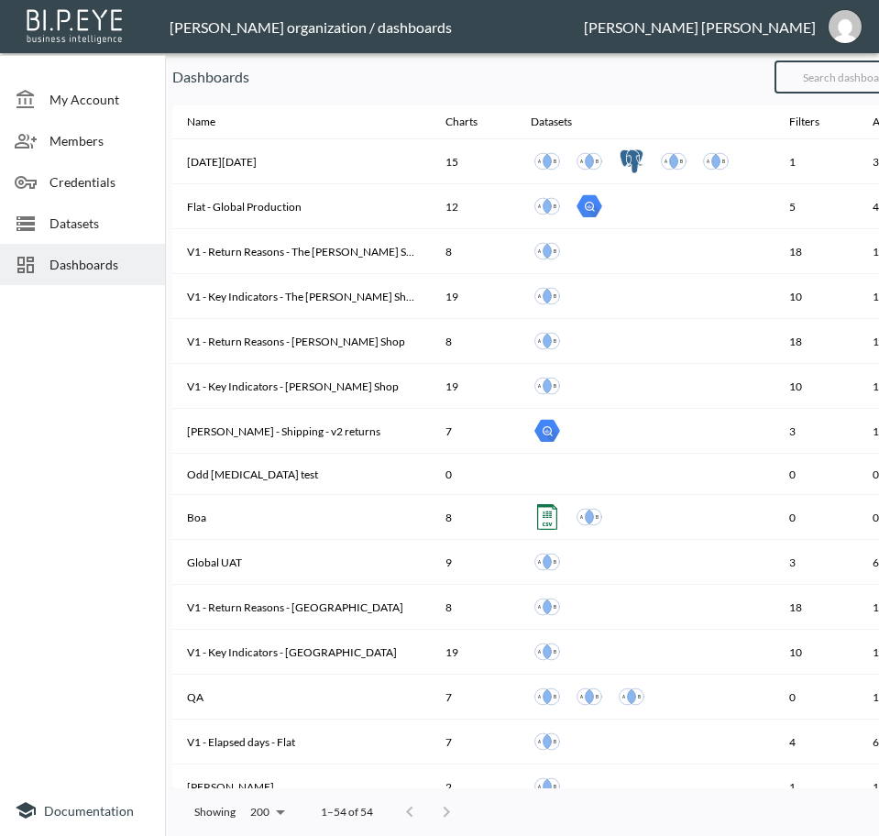
click at [847, 86] on input "text" at bounding box center [848, 77] width 148 height 46
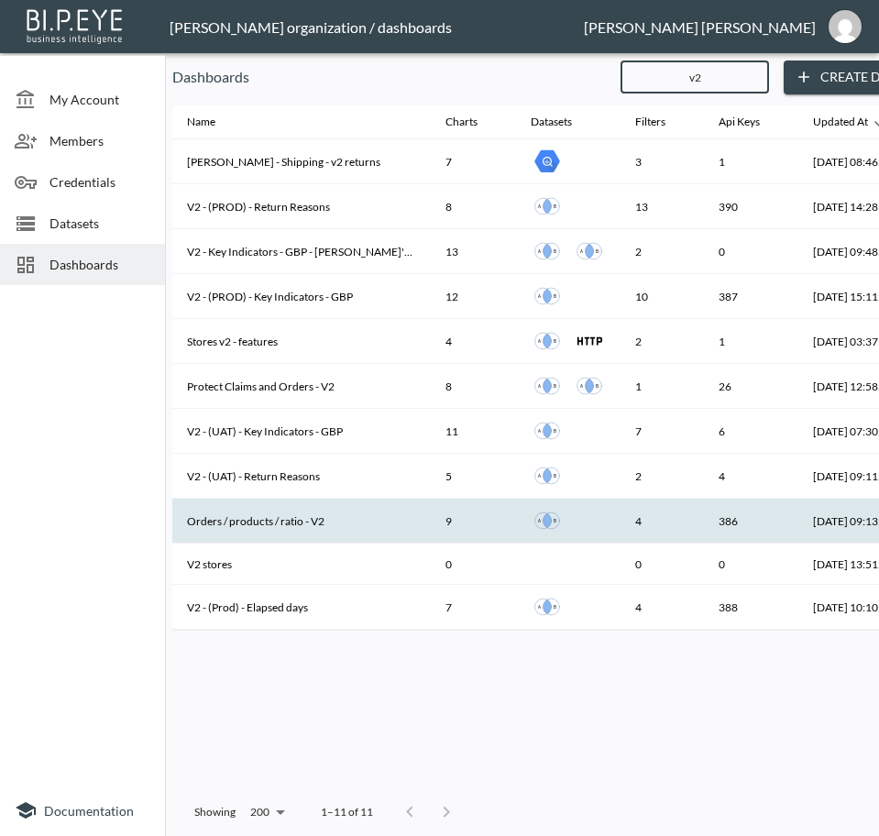
type input "v2"
click at [296, 523] on th "Orders / products / ratio - V2" at bounding box center [301, 521] width 258 height 45
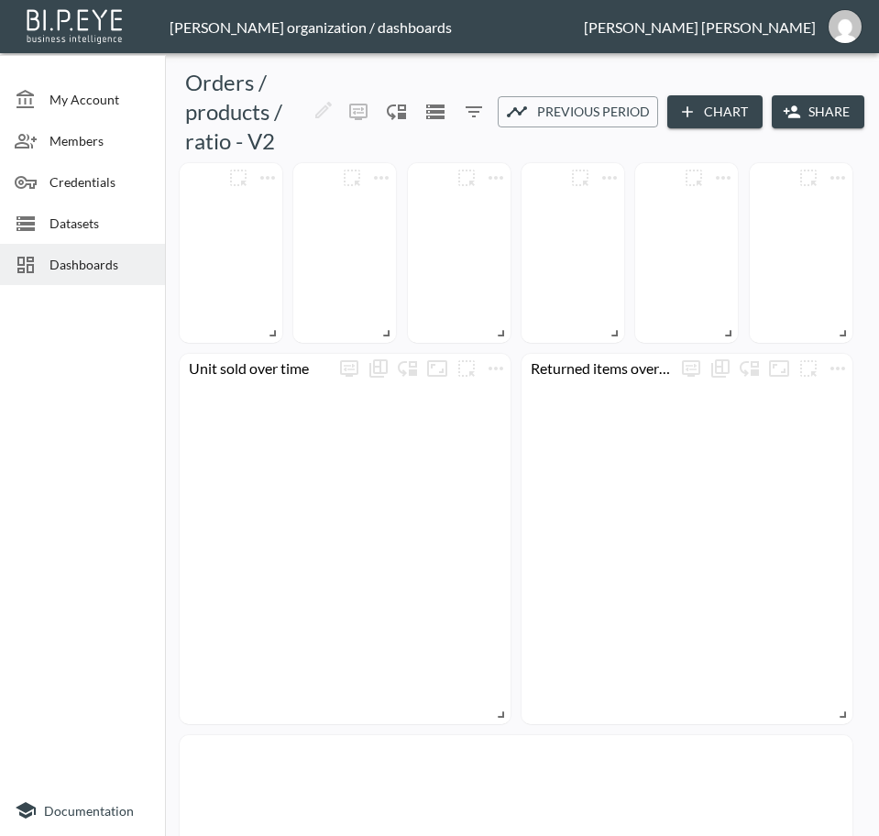
click at [808, 105] on button "Share" at bounding box center [818, 112] width 93 height 34
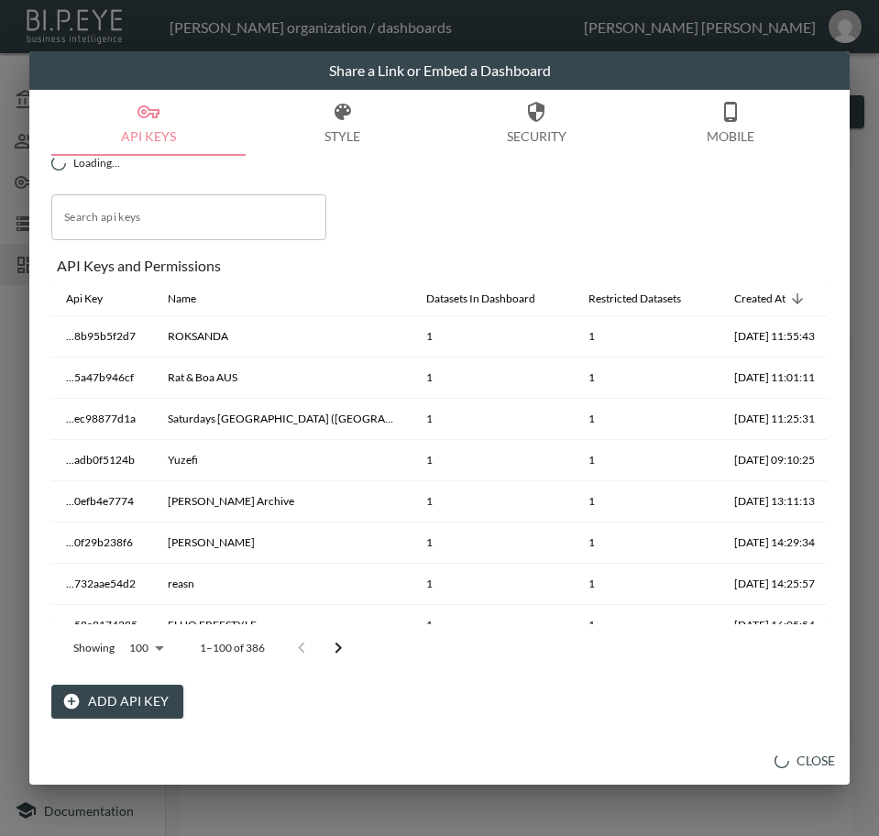
click at [118, 695] on button "Add API Key" at bounding box center [117, 702] width 132 height 34
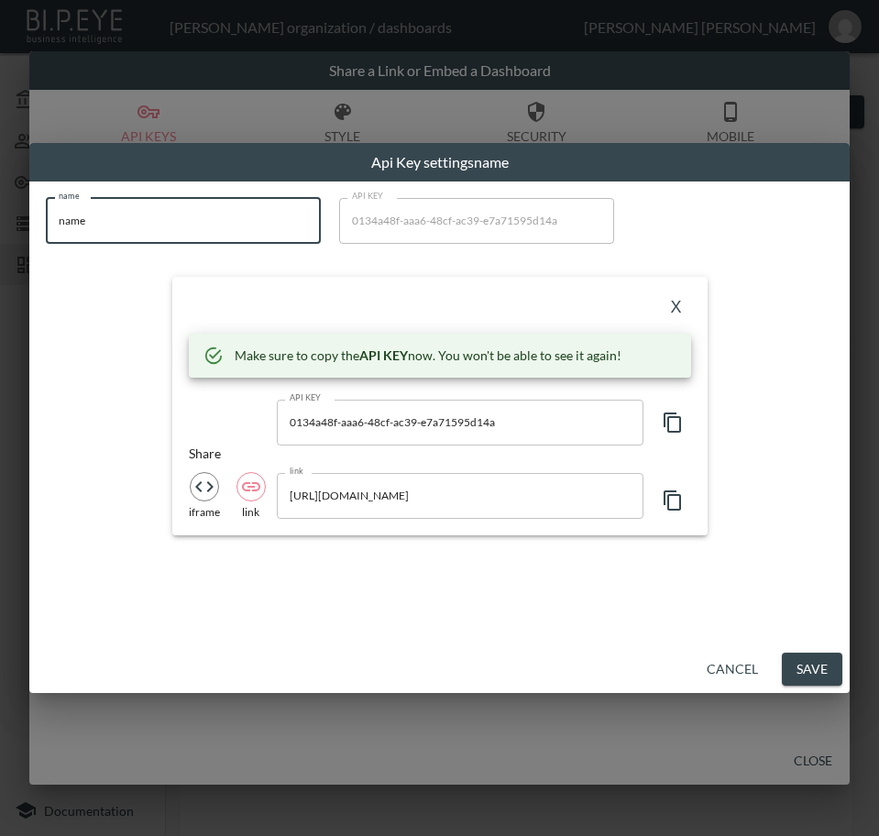
drag, startPoint x: 131, startPoint y: 228, endPoint x: -1, endPoint y: 233, distance: 132.1
click at [0, 233] on html "BI.P.EYE, Interactive Analytics Dashboards - app [PERSON_NAME] organization / d…" at bounding box center [439, 418] width 879 height 836
paste input "[PERSON_NAME]"
type input "[PERSON_NAME]"
click at [676, 419] on icon "button" at bounding box center [673, 423] width 22 height 22
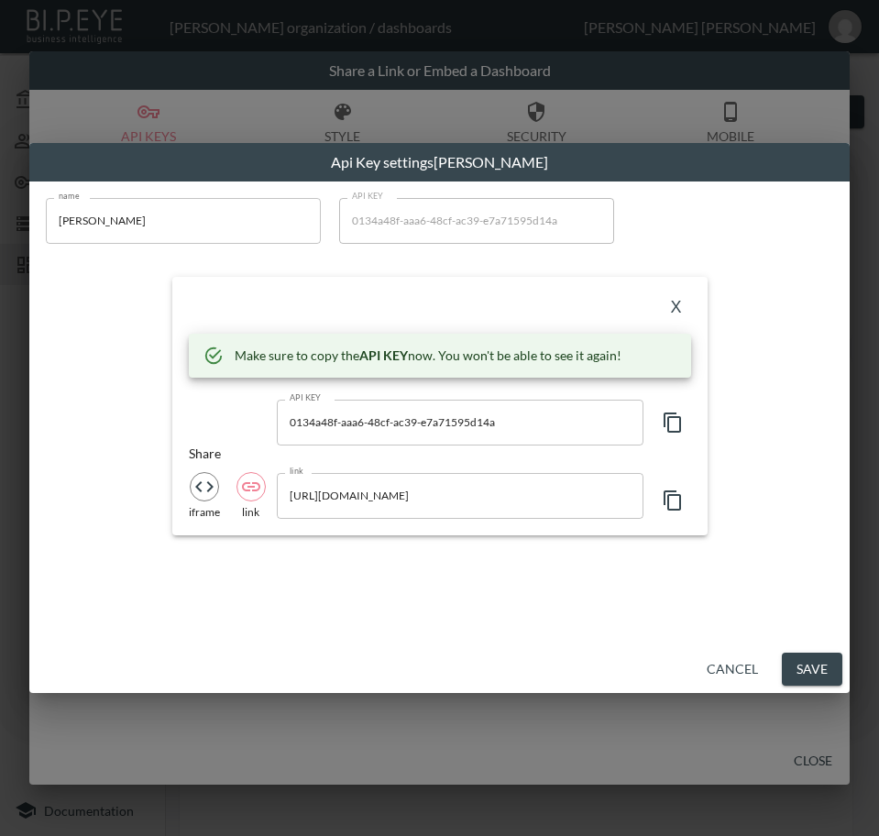
drag, startPoint x: 223, startPoint y: 302, endPoint x: 410, endPoint y: 304, distance: 187.0
click at [223, 301] on div "X" at bounding box center [440, 307] width 502 height 29
click at [675, 308] on button "X" at bounding box center [676, 307] width 29 height 29
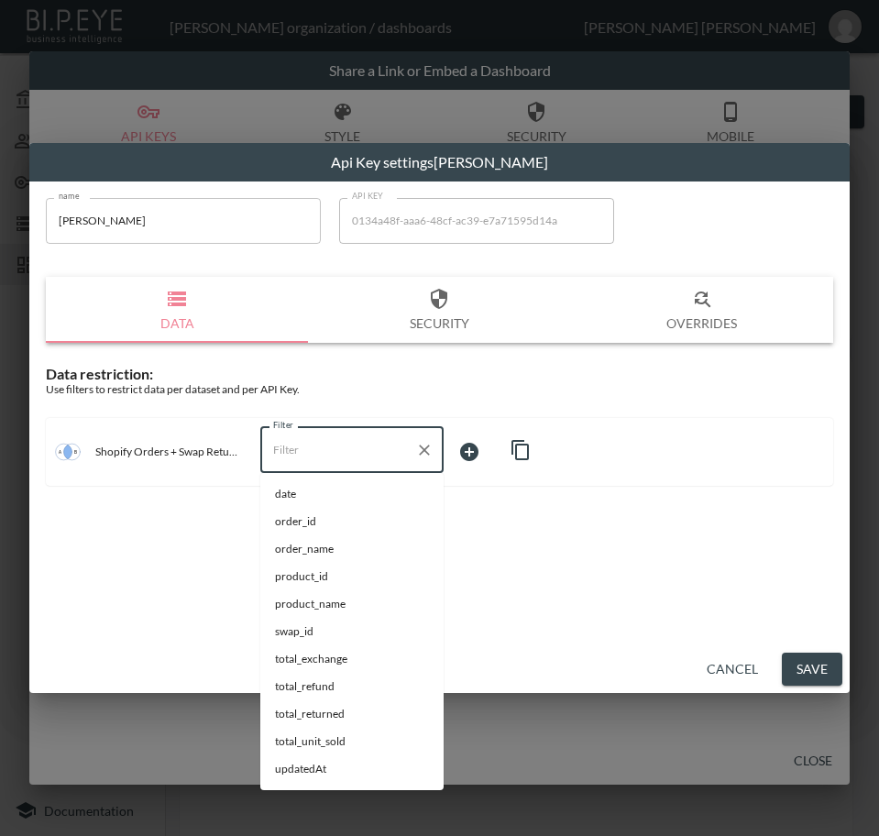
click at [302, 462] on input "Filter" at bounding box center [338, 449] width 139 height 29
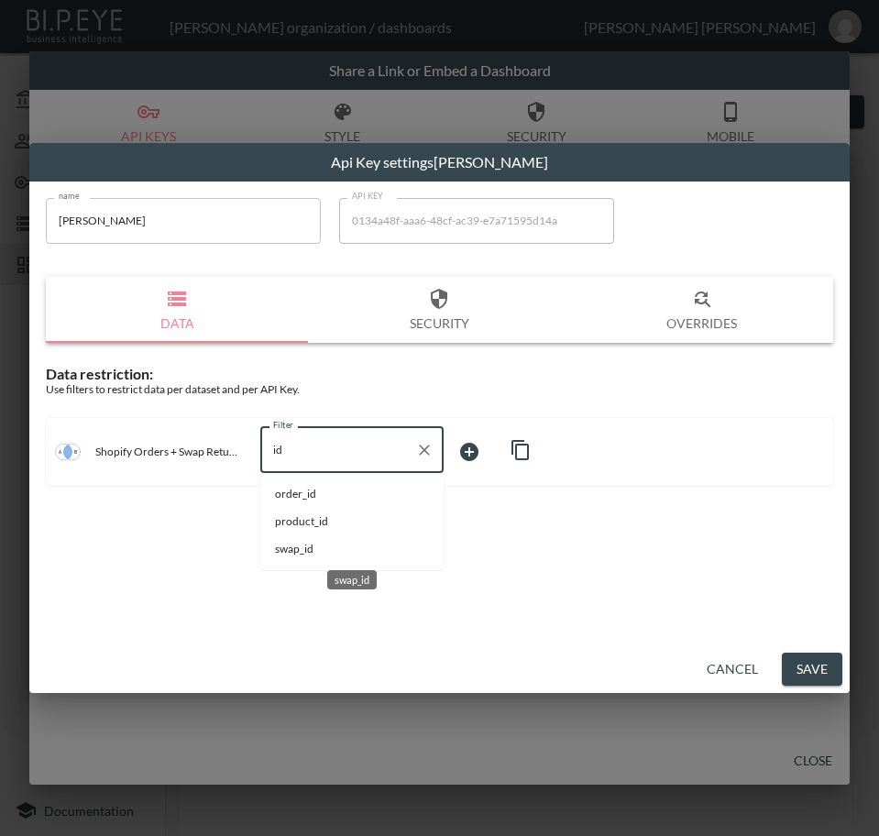
click at [290, 544] on span "swap_id" at bounding box center [352, 549] width 154 height 16
type input "swap_id"
click at [455, 427] on body "BI.P.EYE, Interactive Analytics Dashboards - app [PERSON_NAME] organization / d…" at bounding box center [439, 418] width 879 height 836
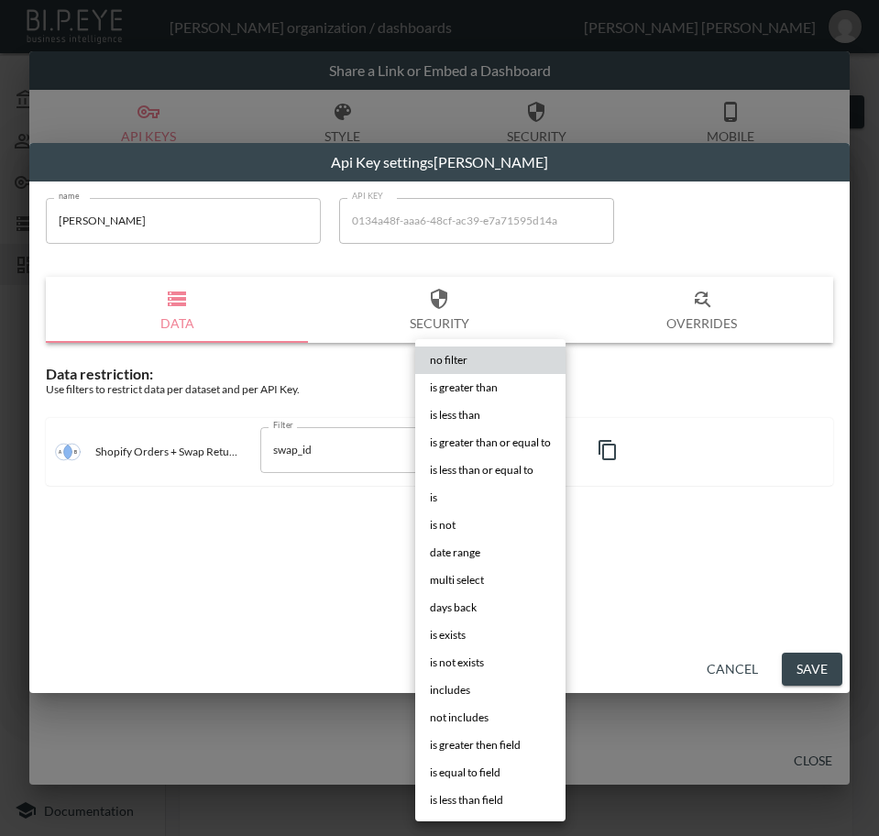
click at [443, 495] on li "is" at bounding box center [490, 497] width 150 height 27
type input "is"
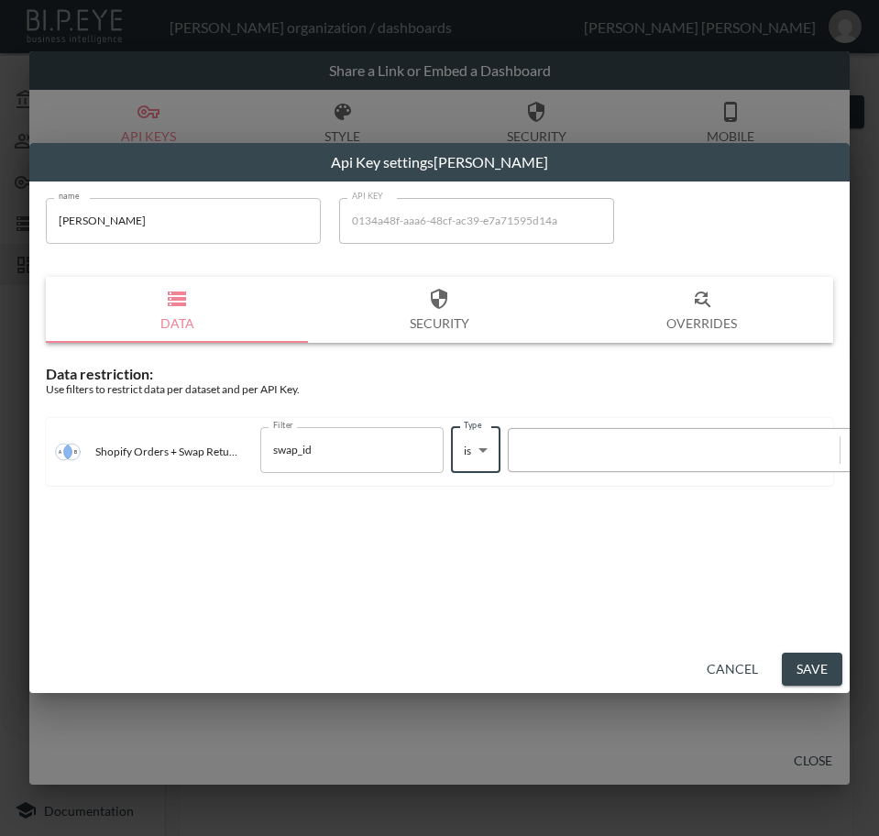
click at [618, 452] on div at bounding box center [674, 449] width 313 height 17
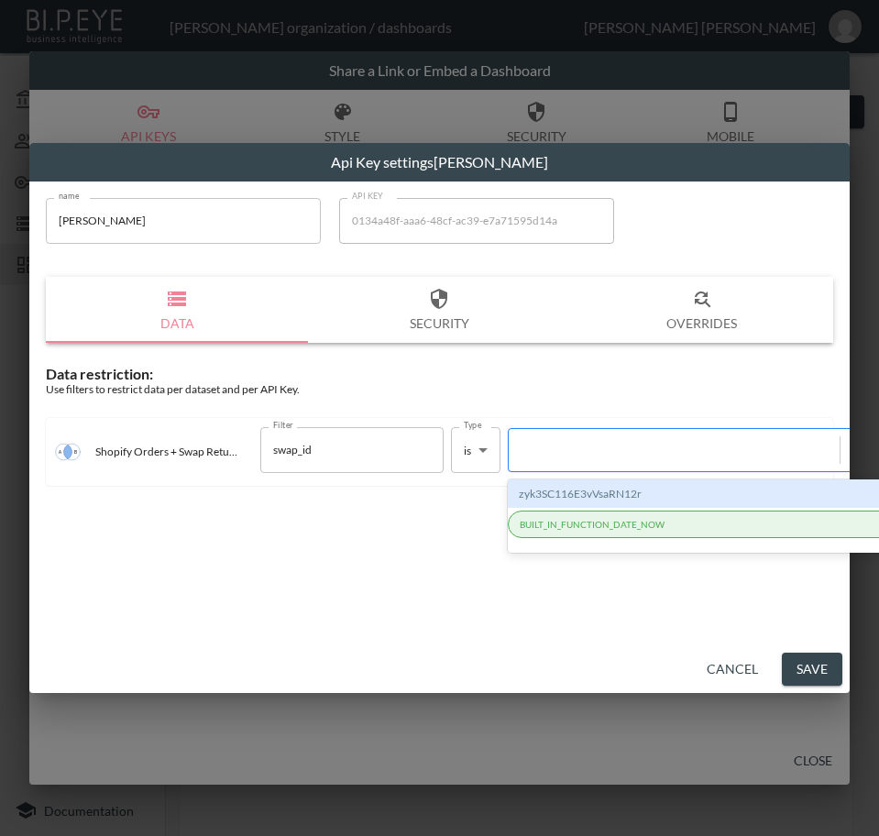
paste input "zEY7clldZiAccmqyI2HN"
type input "zEY7clldZiAccmqyI2HN"
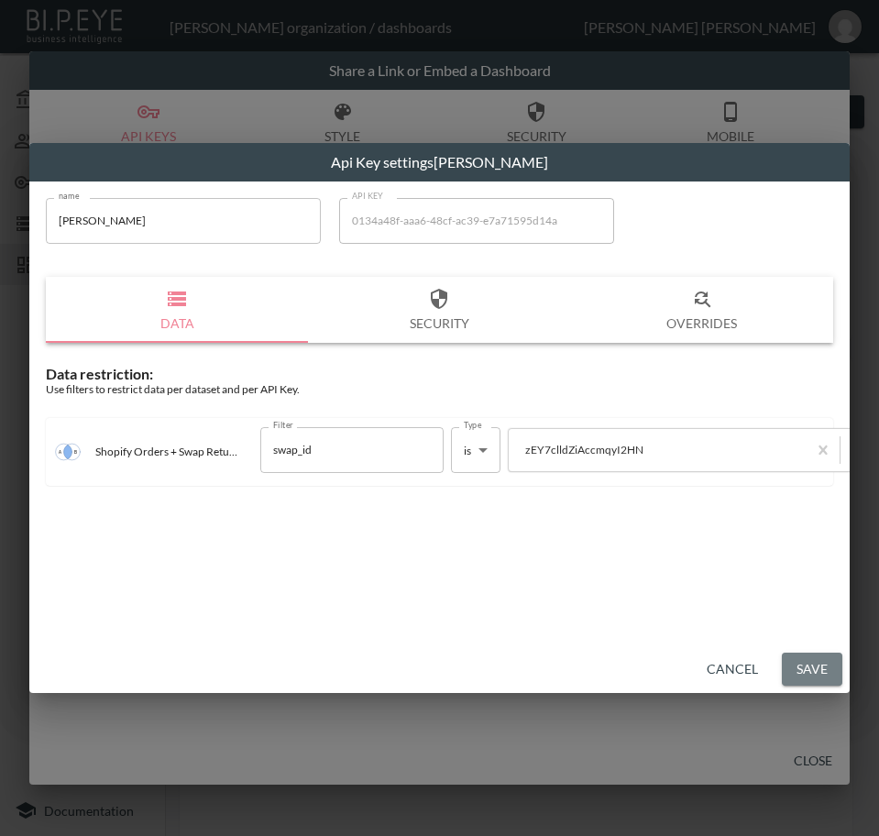
click at [811, 669] on button "Save" at bounding box center [812, 670] width 60 height 34
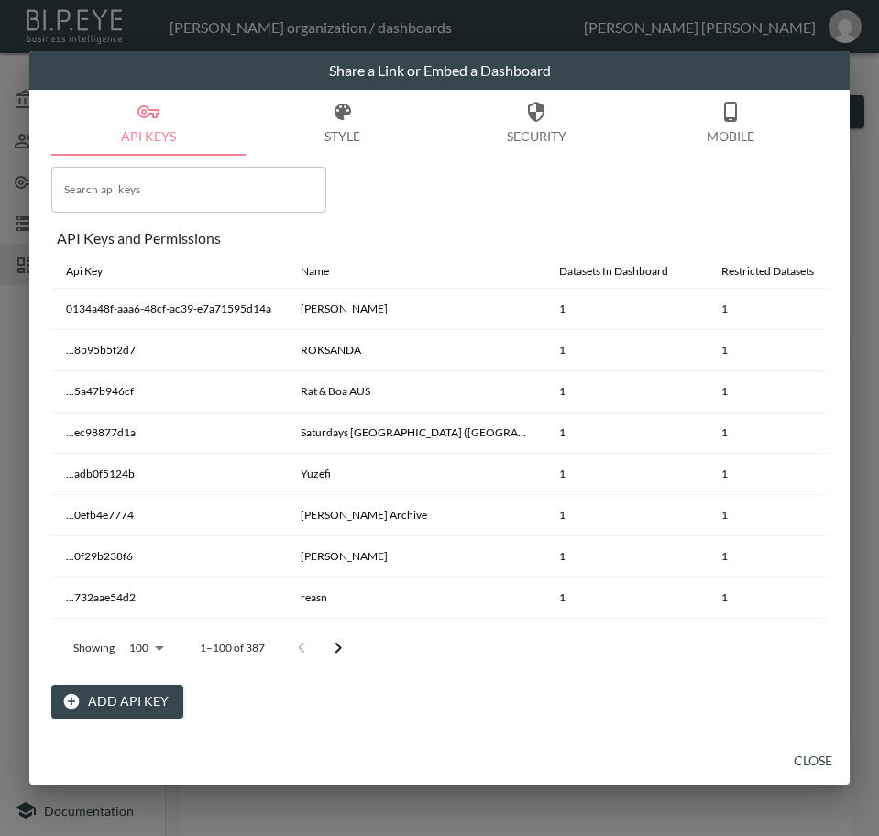
click at [807, 750] on button "Close" at bounding box center [813, 761] width 59 height 34
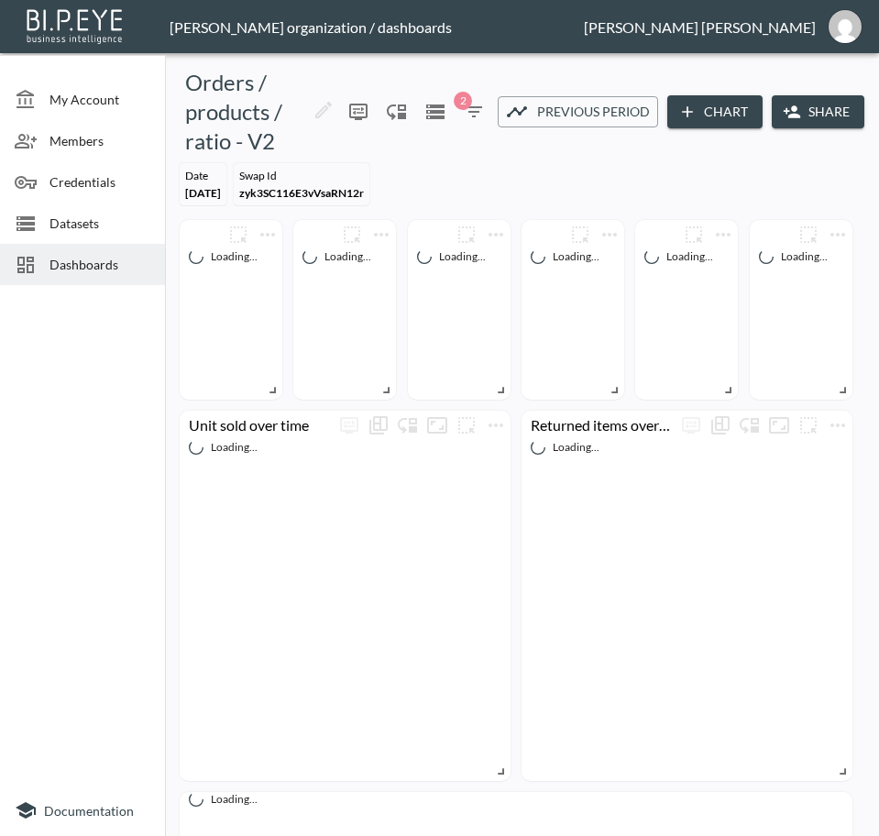
click at [60, 444] on div at bounding box center [82, 538] width 165 height 492
